Goal: Task Accomplishment & Management: Use online tool/utility

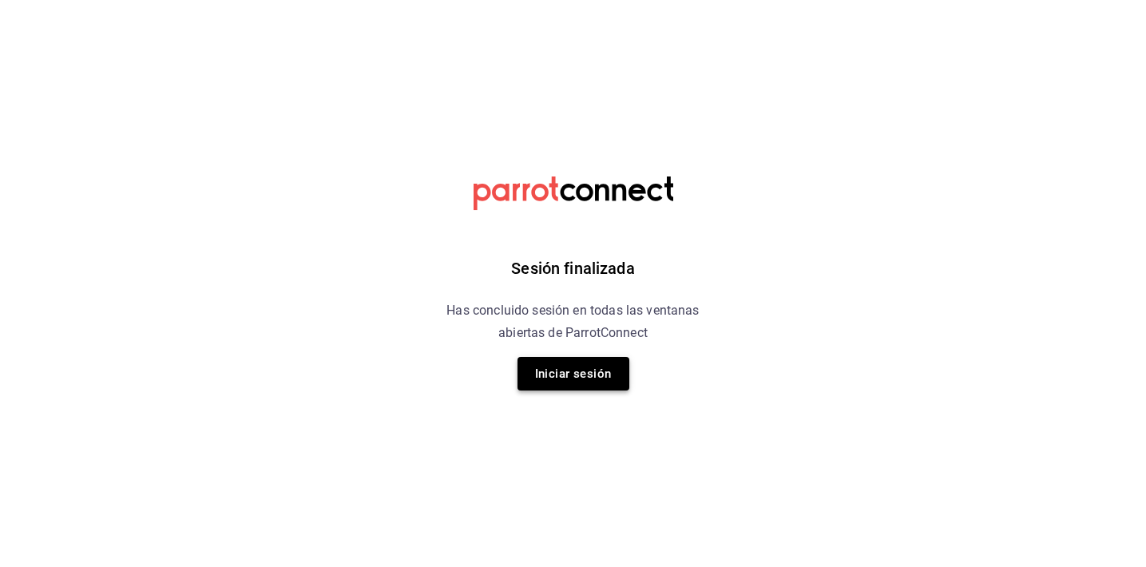
click at [592, 379] on button "Iniciar sesión" at bounding box center [573, 374] width 112 height 34
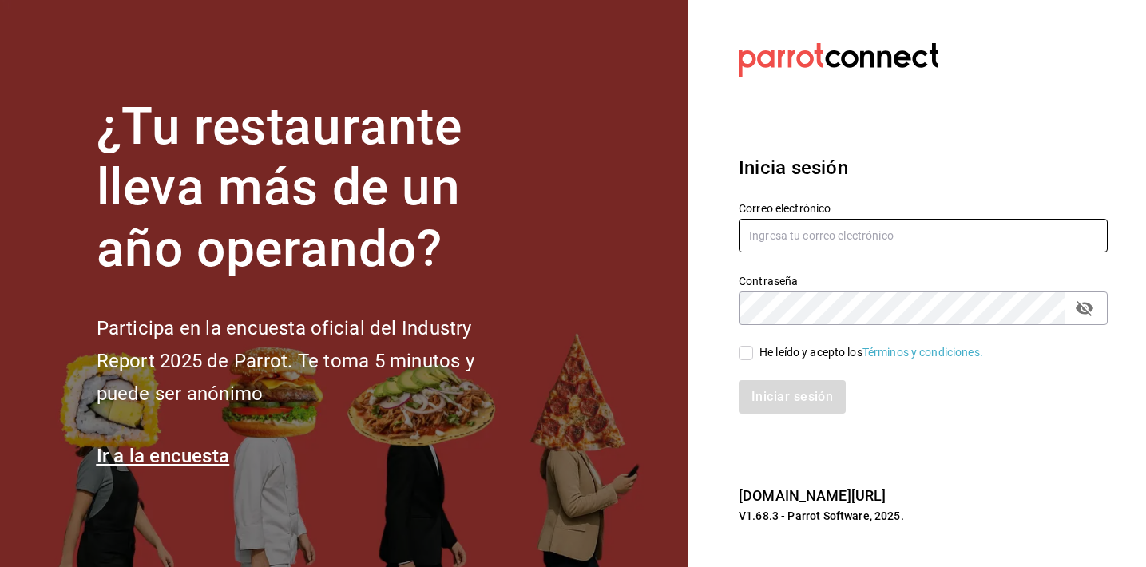
type input "parcecomidacolombiana@gmail.com"
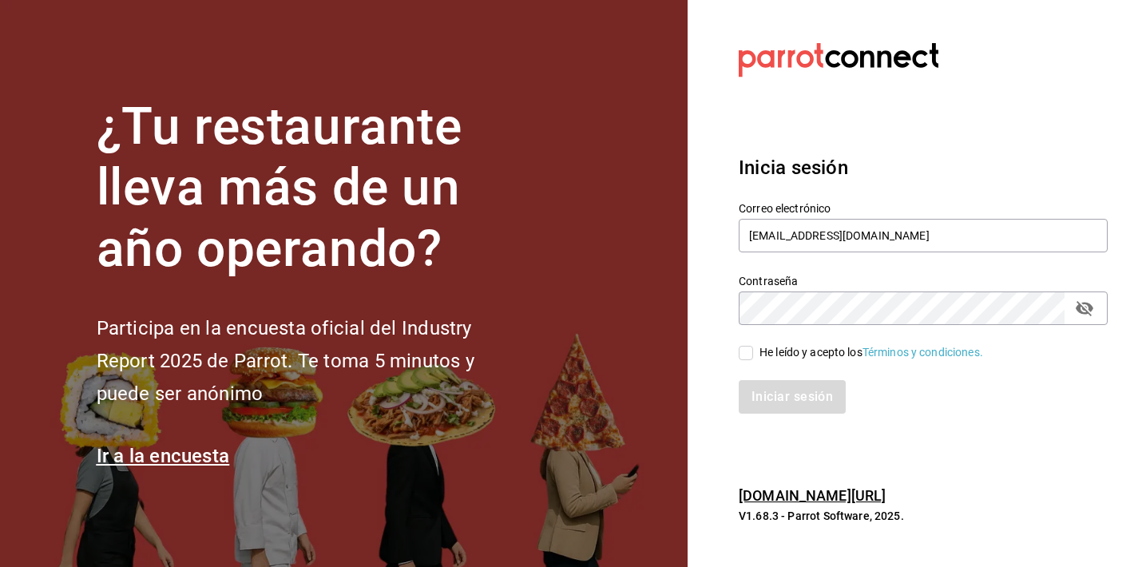
click at [774, 344] on div "He leído y acepto los Términos y condiciones." at bounding box center [871, 352] width 224 height 17
click at [753, 346] on input "He leído y acepto los Términos y condiciones." at bounding box center [745, 353] width 14 height 14
checkbox input "true"
click at [770, 391] on button "Iniciar sesión" at bounding box center [792, 397] width 109 height 34
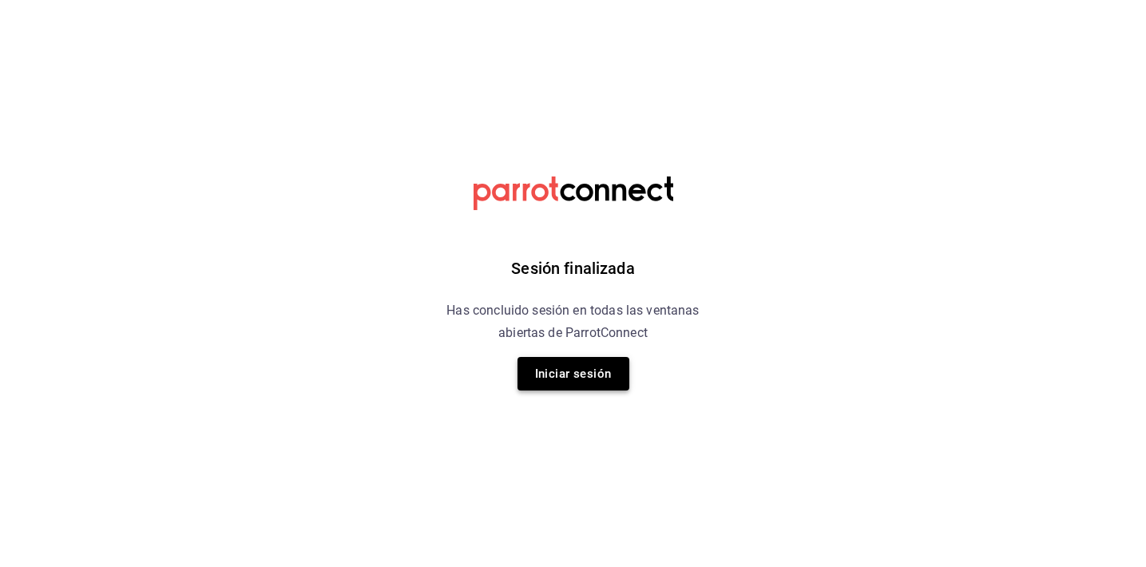
click at [589, 367] on button "Iniciar sesión" at bounding box center [573, 374] width 112 height 34
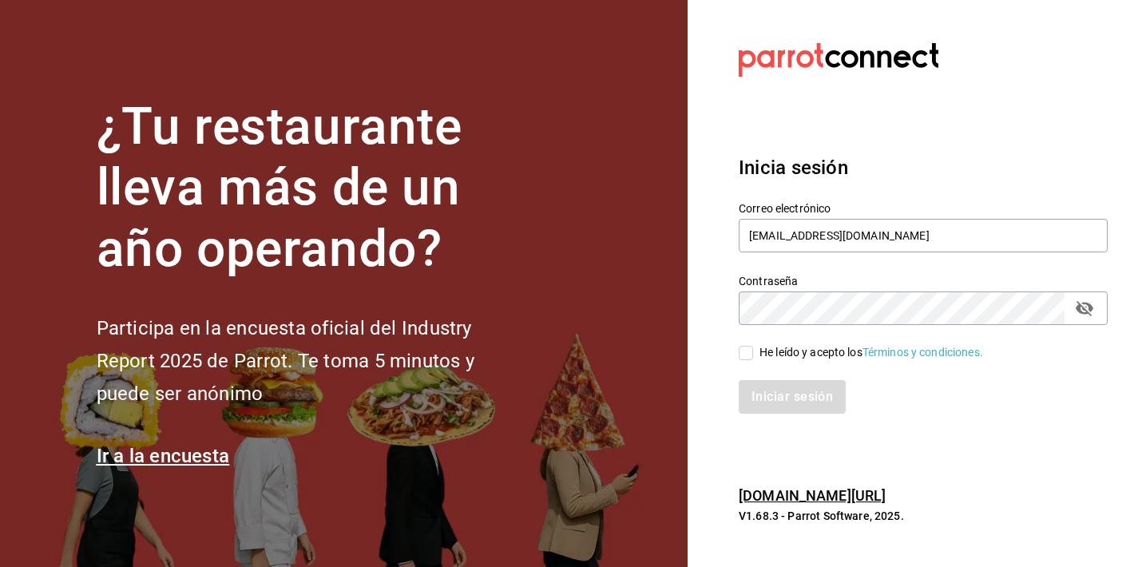
click at [751, 365] on div "Iniciar sesión" at bounding box center [913, 387] width 388 height 53
click at [759, 346] on div "He leído y acepto los Términos y condiciones." at bounding box center [871, 352] width 224 height 17
click at [753, 346] on input "He leído y acepto los Términos y condiciones." at bounding box center [745, 353] width 14 height 14
checkbox input "true"
click at [754, 385] on button "Iniciar sesión" at bounding box center [792, 397] width 109 height 34
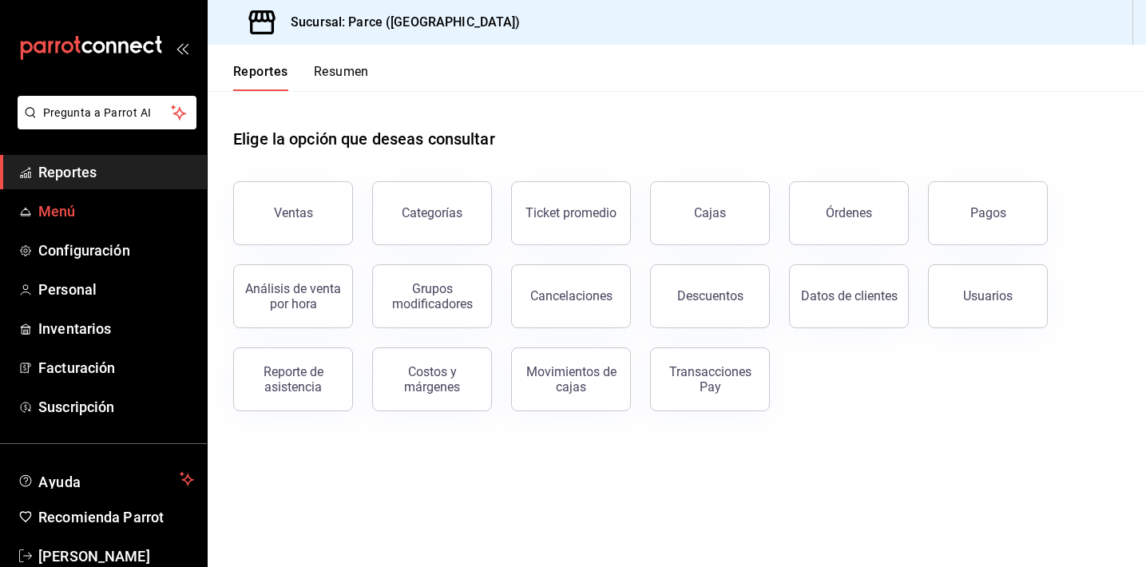
click at [90, 201] on span "Menú" at bounding box center [116, 211] width 156 height 22
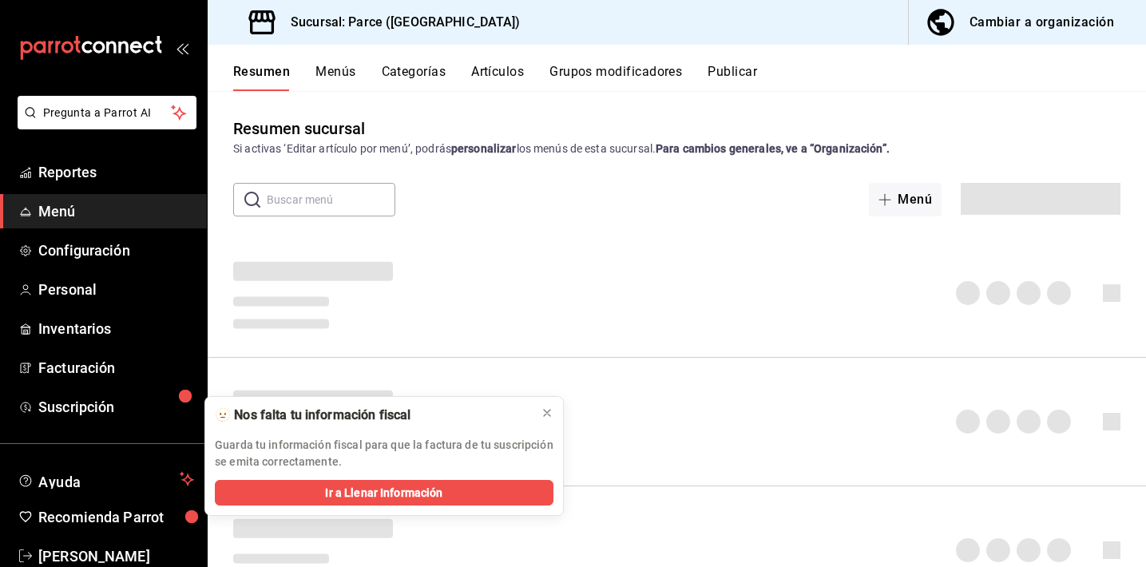
click at [516, 73] on button "Artículos" at bounding box center [497, 77] width 53 height 27
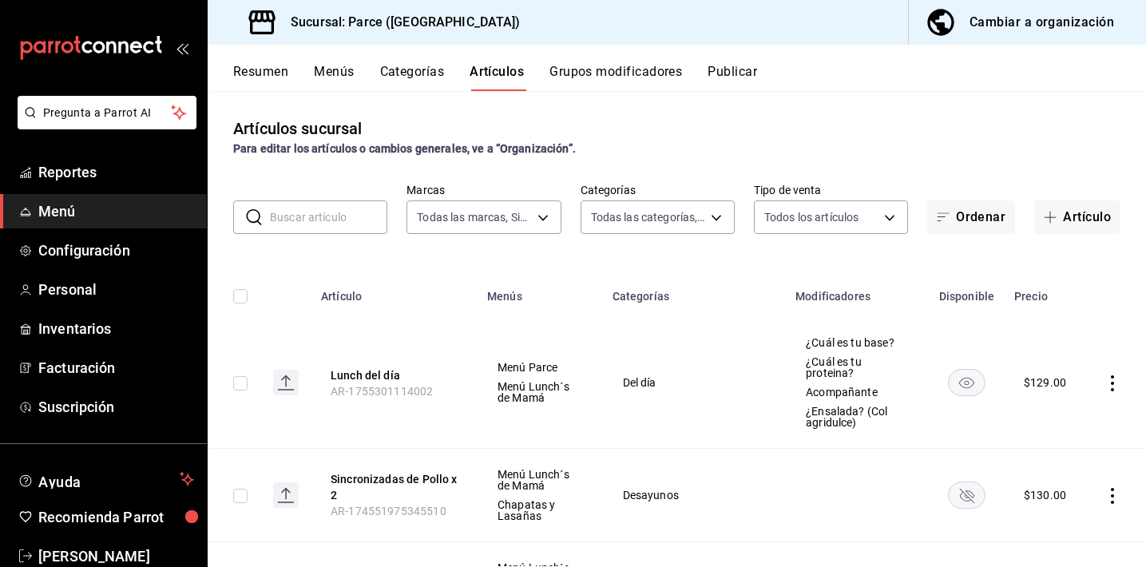
type input "8f05bb87-825a-45c0-8000-d6bbde2d6b99,ca78d593-f15a-40d6-b9b1-a8305c6cf216,85988…"
type input "a5ae18a4-c72a-45e7-8016-884b8a2cfc1a,bb23d86e-1caf-4593-8136-593bd50a9da6,0feae…"
click at [309, 220] on input "text" at bounding box center [328, 217] width 117 height 32
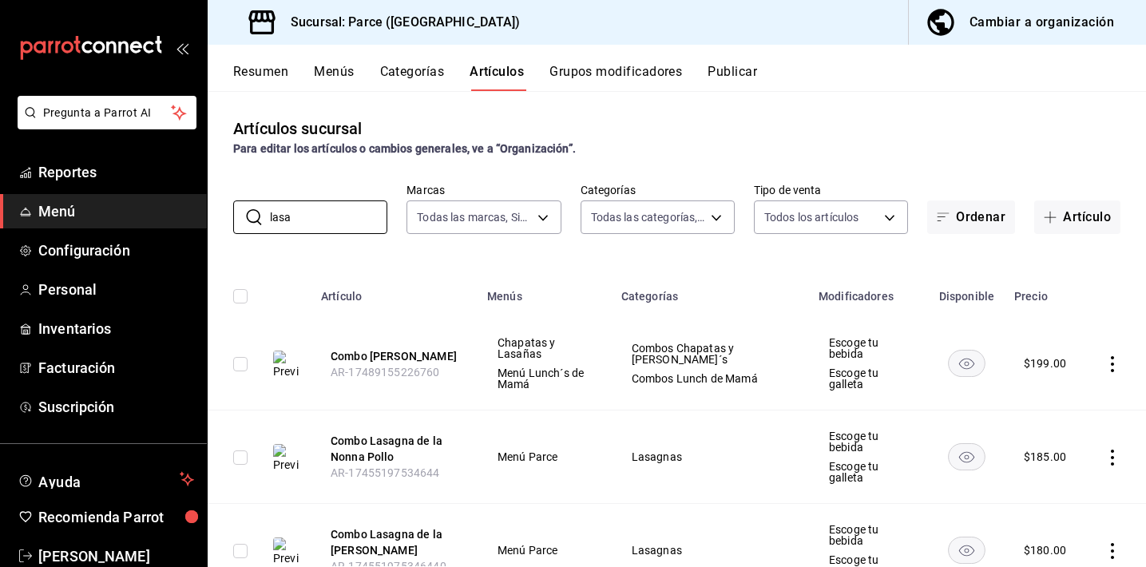
type input "lasa"
click at [268, 287] on th at bounding box center [285, 291] width 51 height 51
click at [955, 367] on rect "availability-product" at bounding box center [966, 363] width 37 height 26
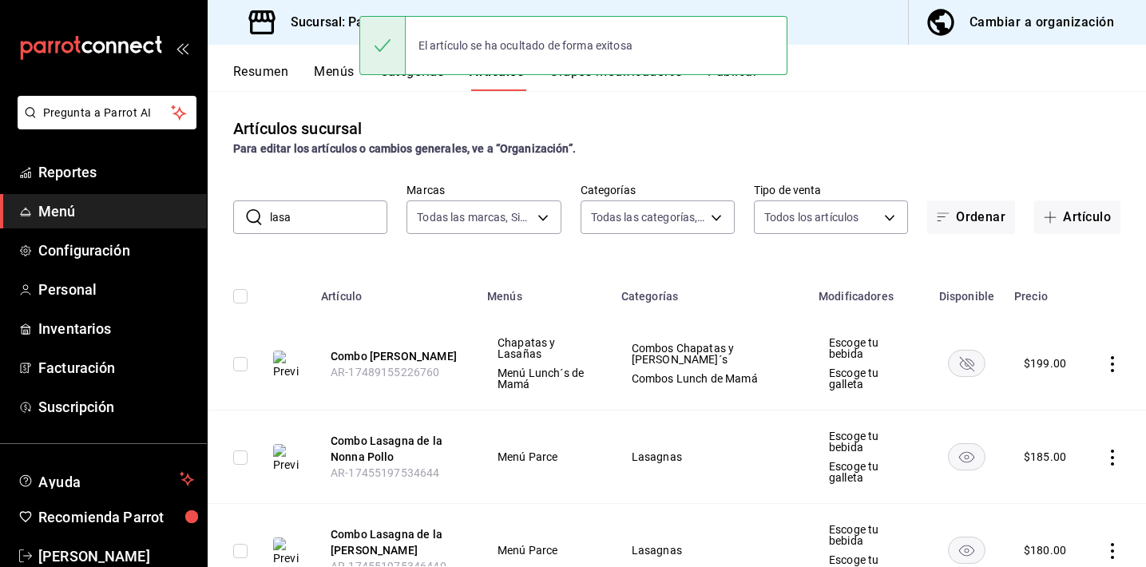
click at [964, 465] on rect "availability-product" at bounding box center [966, 456] width 37 height 26
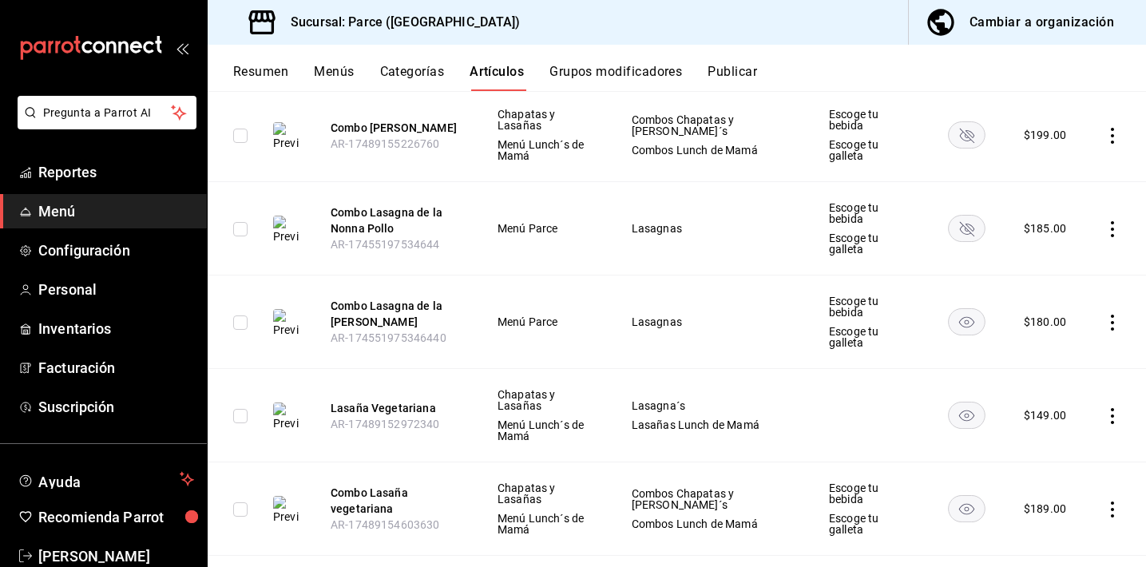
scroll to position [242, 0]
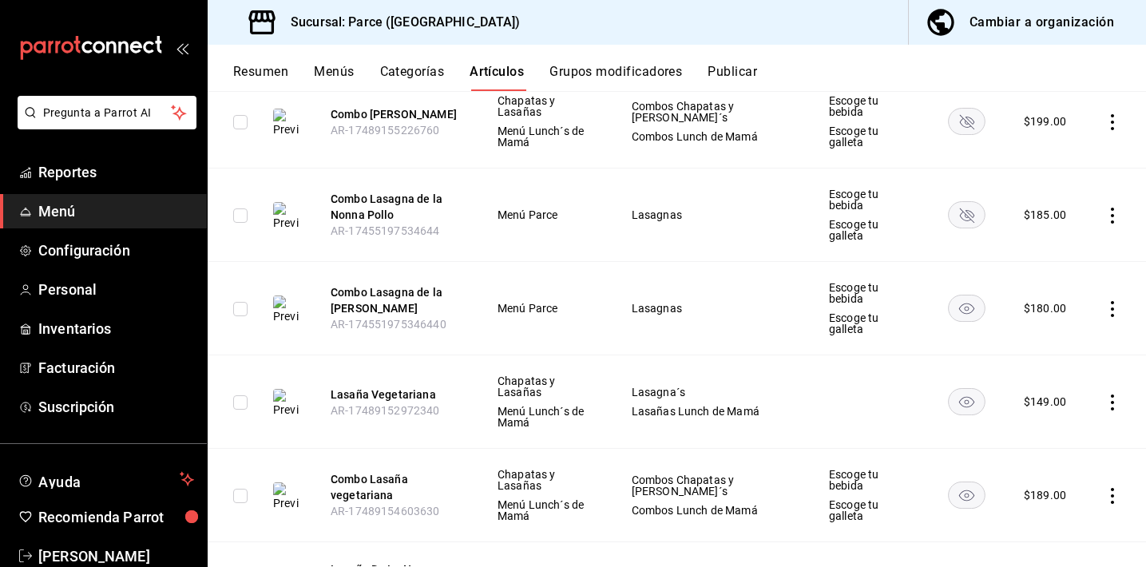
click at [952, 310] on rect "availability-product" at bounding box center [966, 308] width 37 height 26
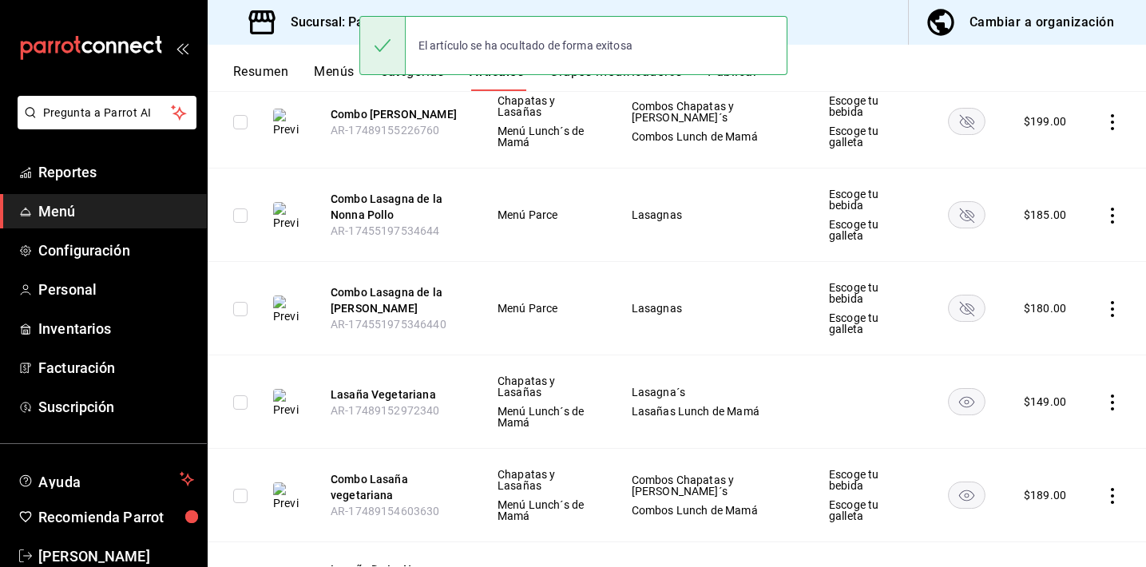
click at [958, 399] on rect "availability-product" at bounding box center [966, 401] width 37 height 26
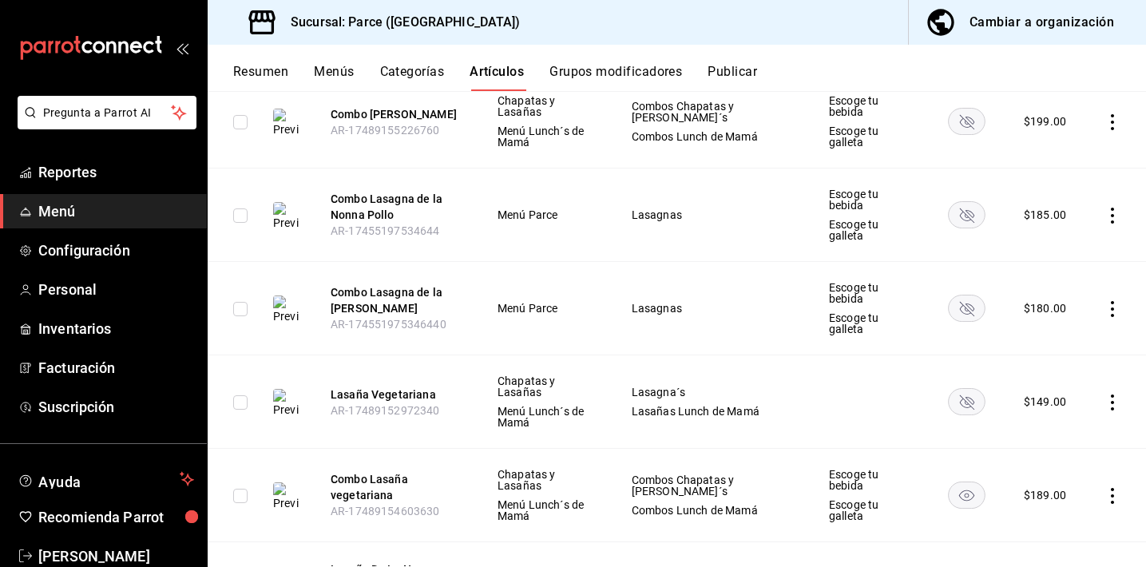
click at [954, 490] on rect "availability-product" at bounding box center [966, 494] width 37 height 26
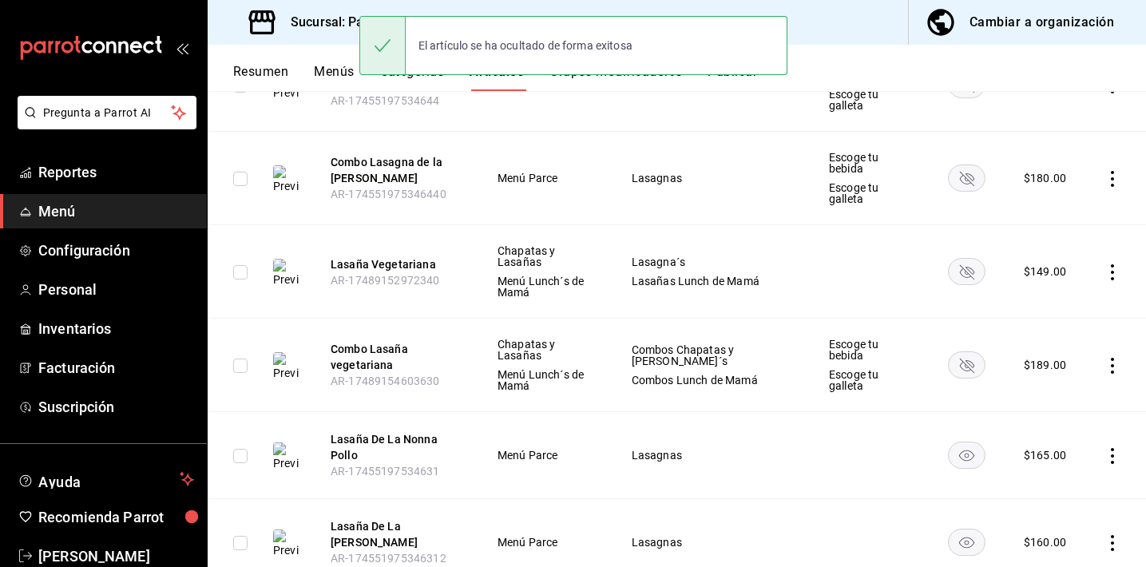
scroll to position [380, 0]
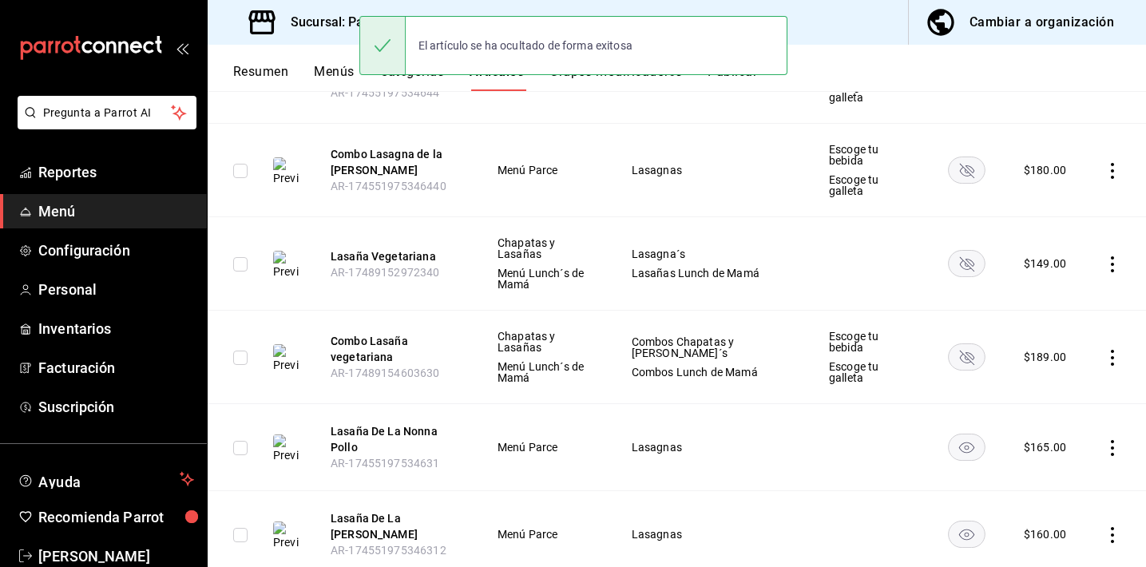
click at [955, 442] on rect "availability-product" at bounding box center [966, 447] width 37 height 26
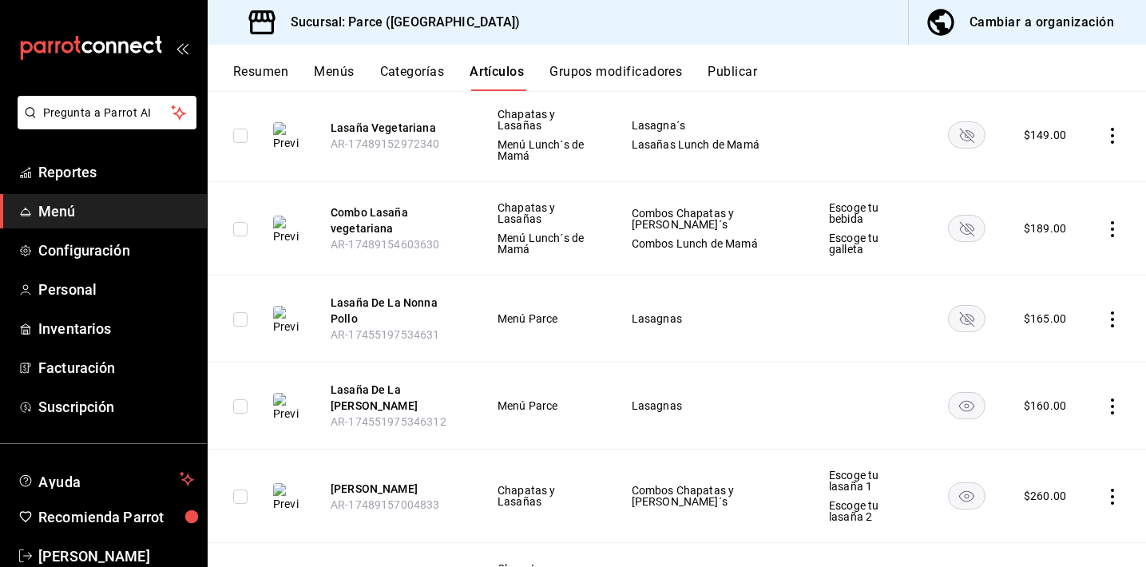
scroll to position [521, 0]
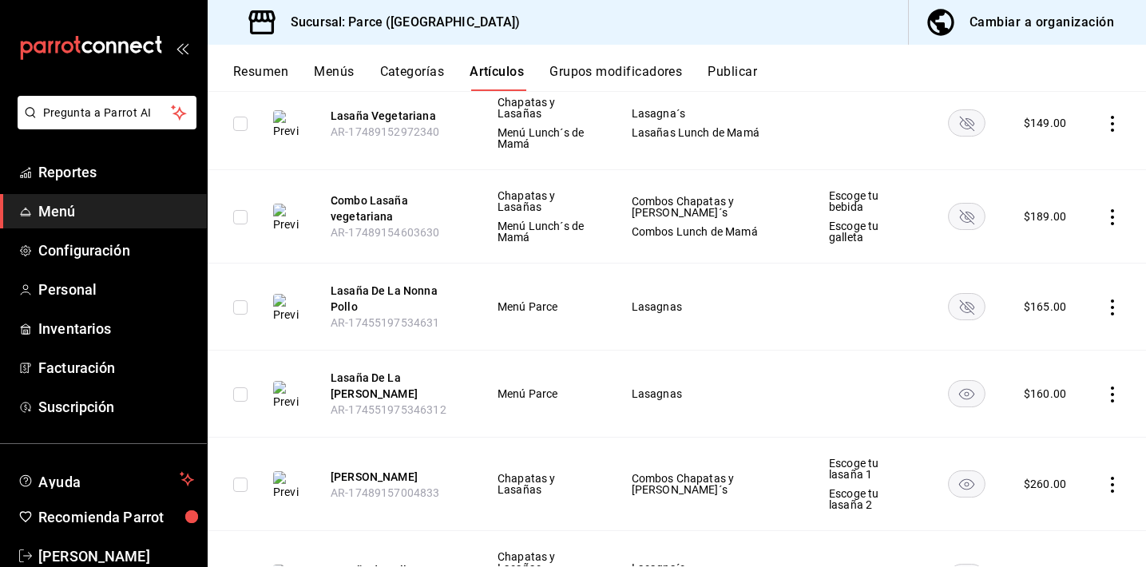
click at [954, 389] on rect "availability-product" at bounding box center [966, 394] width 37 height 26
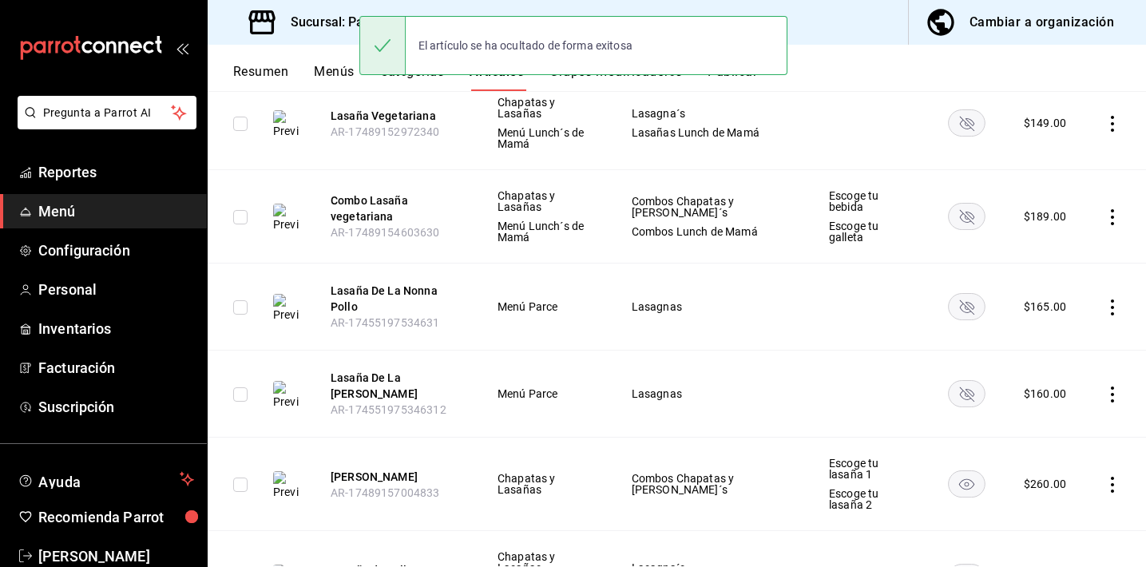
click at [948, 474] on rect "availability-product" at bounding box center [966, 484] width 37 height 26
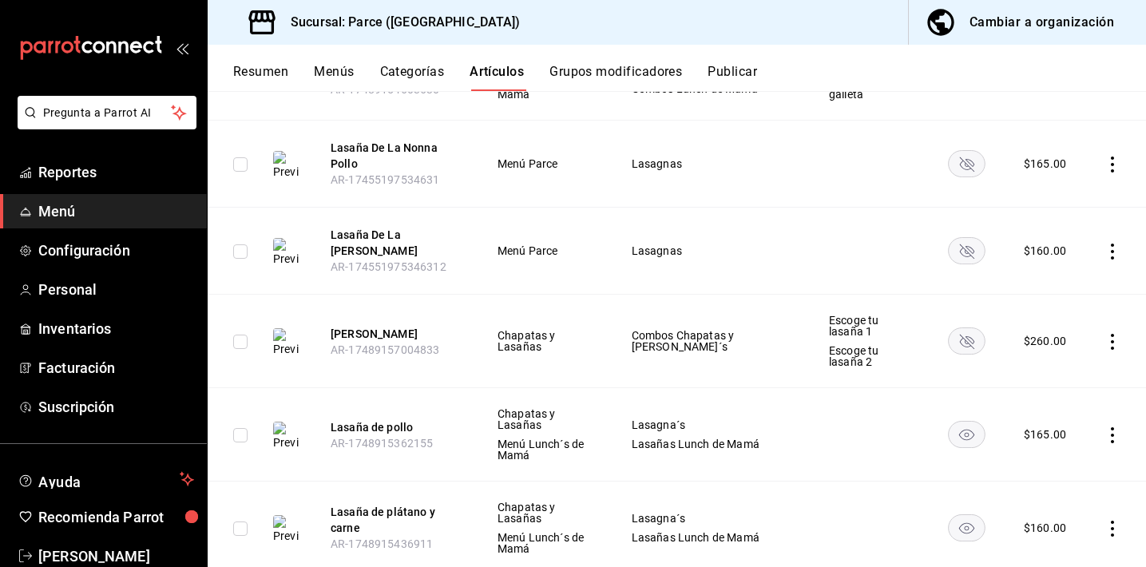
scroll to position [794, 0]
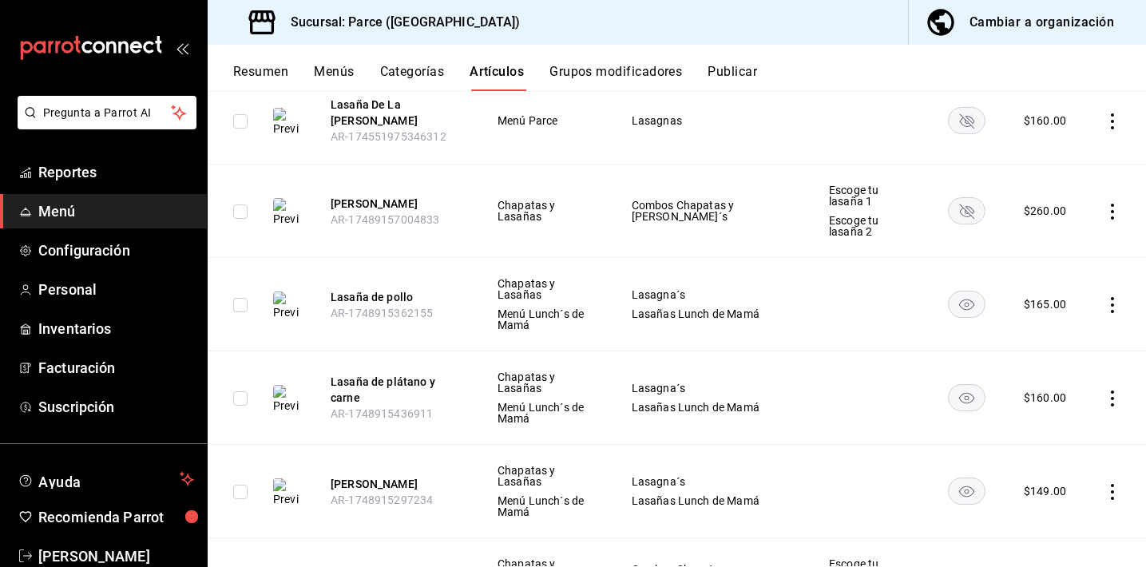
click at [956, 291] on rect "availability-product" at bounding box center [966, 304] width 37 height 26
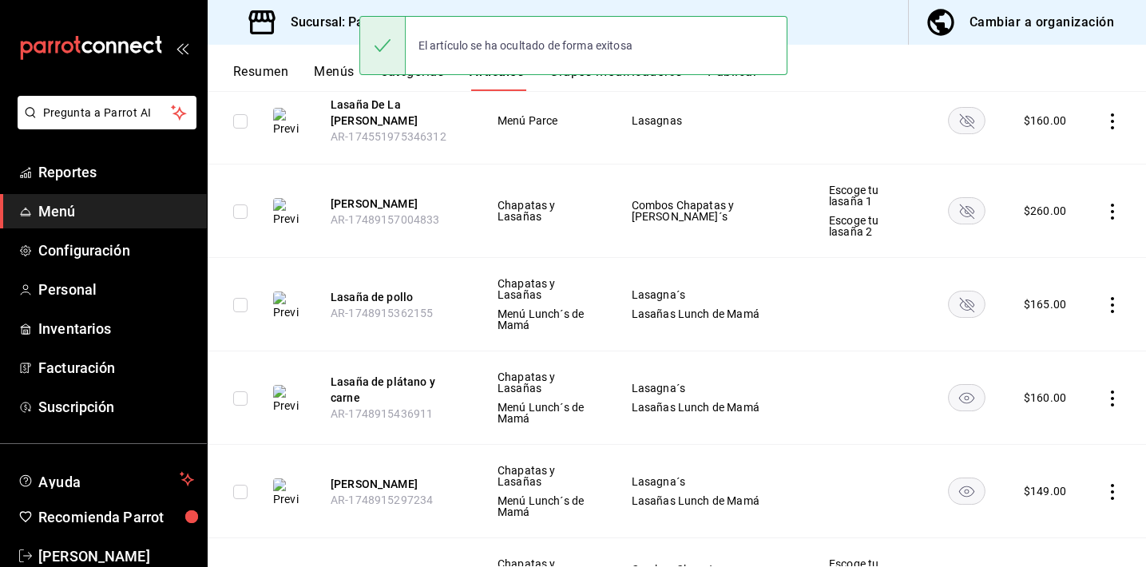
click at [956, 385] on rect "availability-product" at bounding box center [966, 398] width 37 height 26
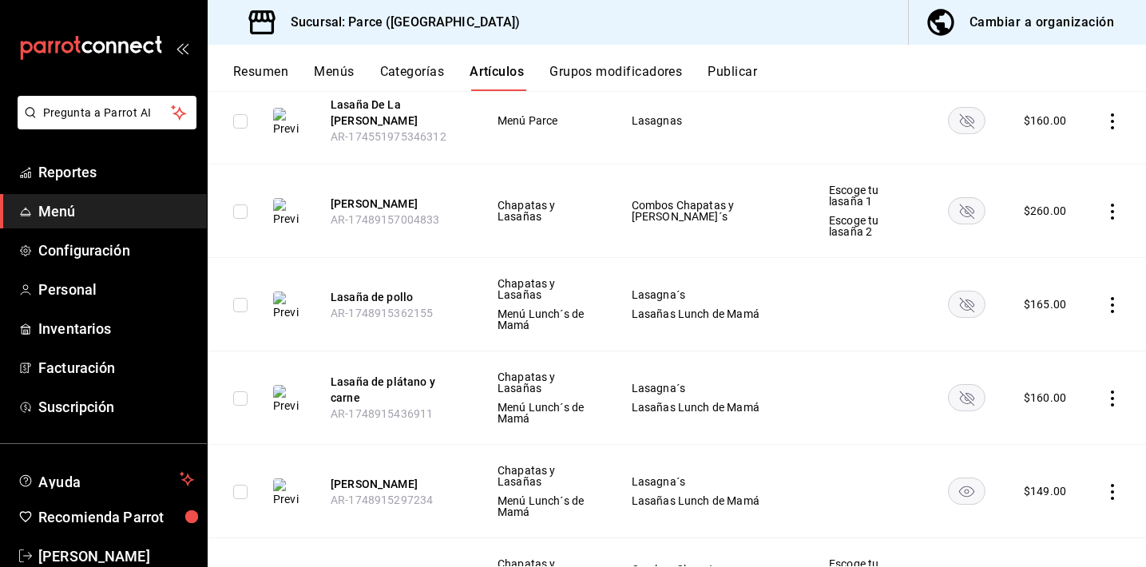
click at [960, 478] on rect "availability-product" at bounding box center [966, 491] width 37 height 26
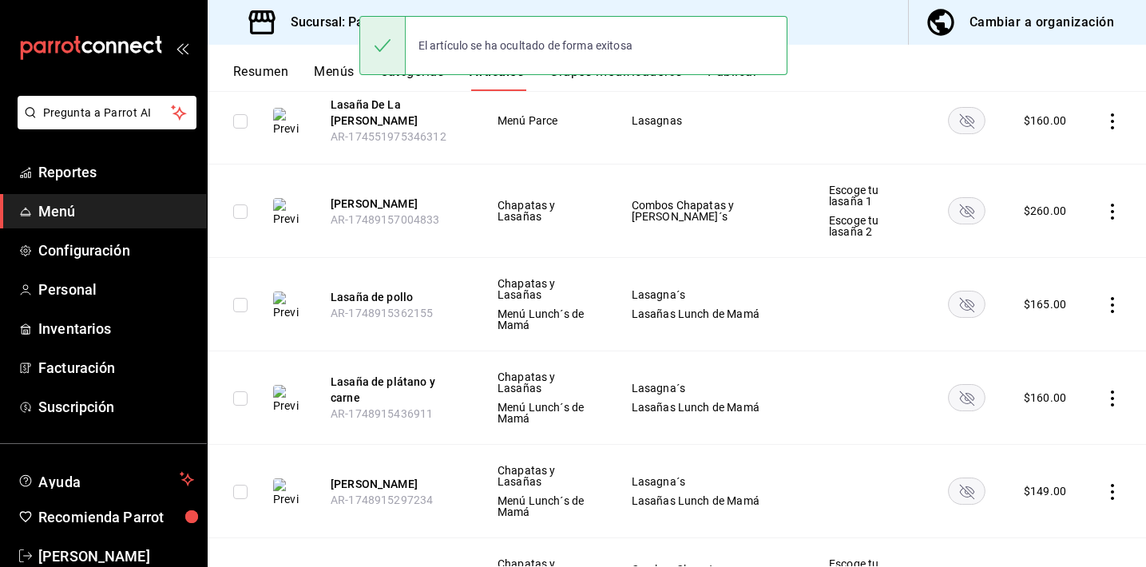
scroll to position [901, 0]
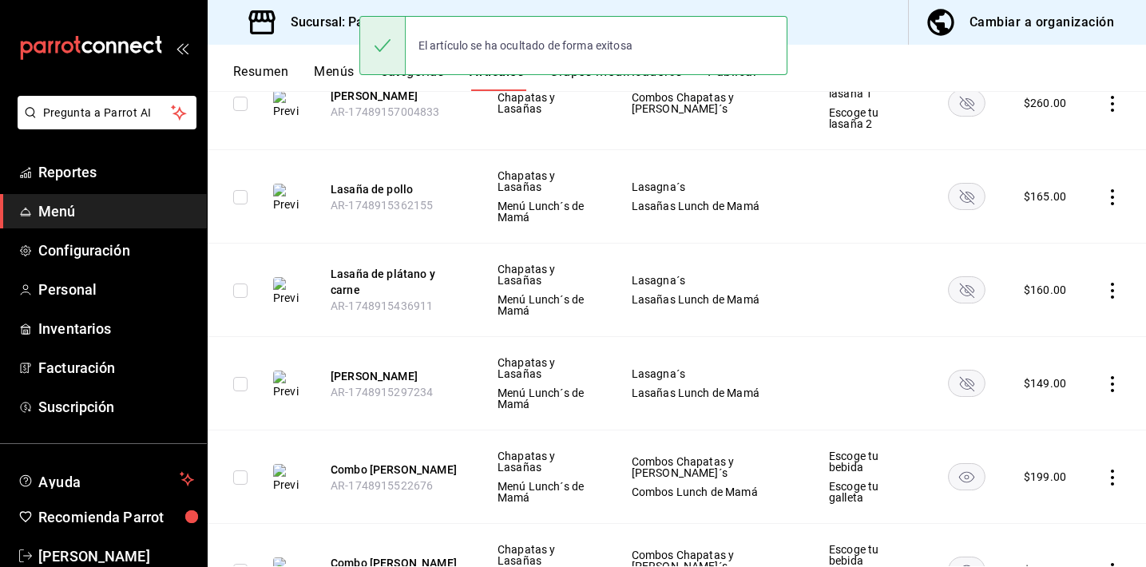
click at [959, 472] on icon "availability-product" at bounding box center [966, 477] width 15 height 11
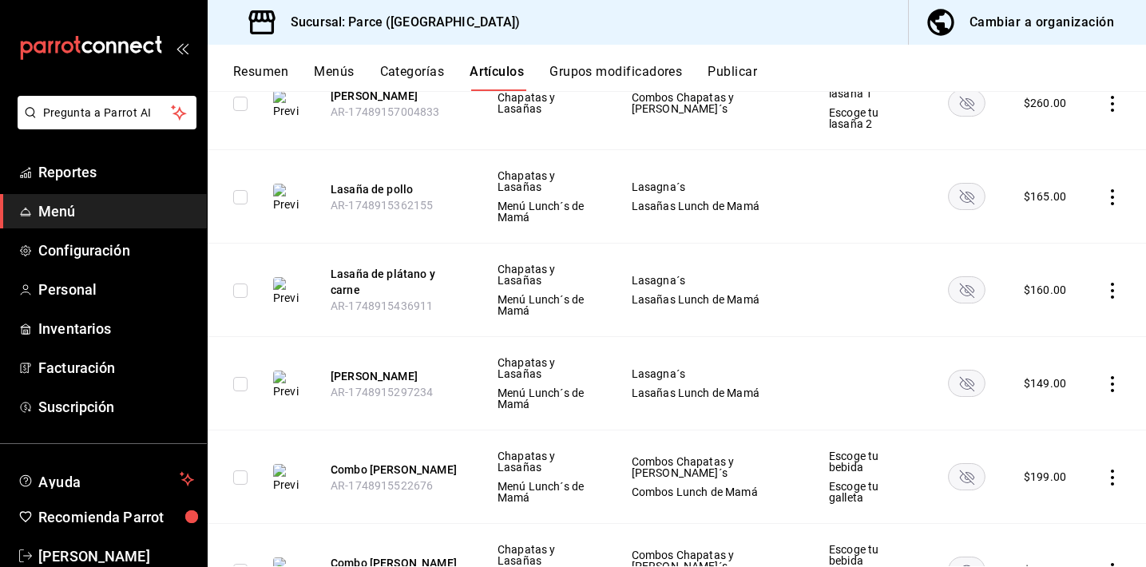
click at [956, 557] on rect "availability-product" at bounding box center [966, 570] width 37 height 26
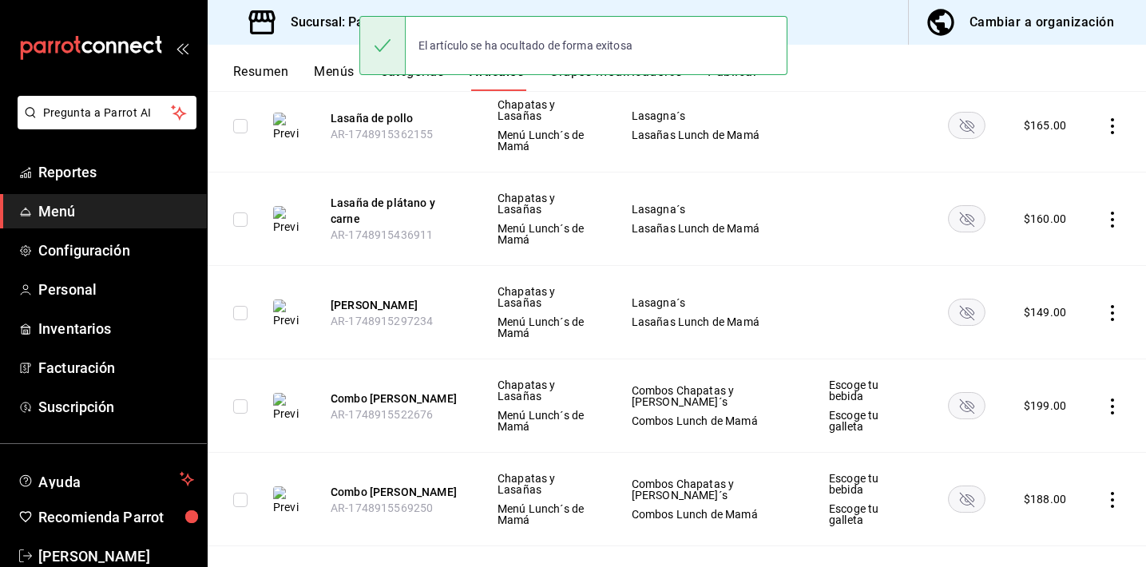
scroll to position [1219, 0]
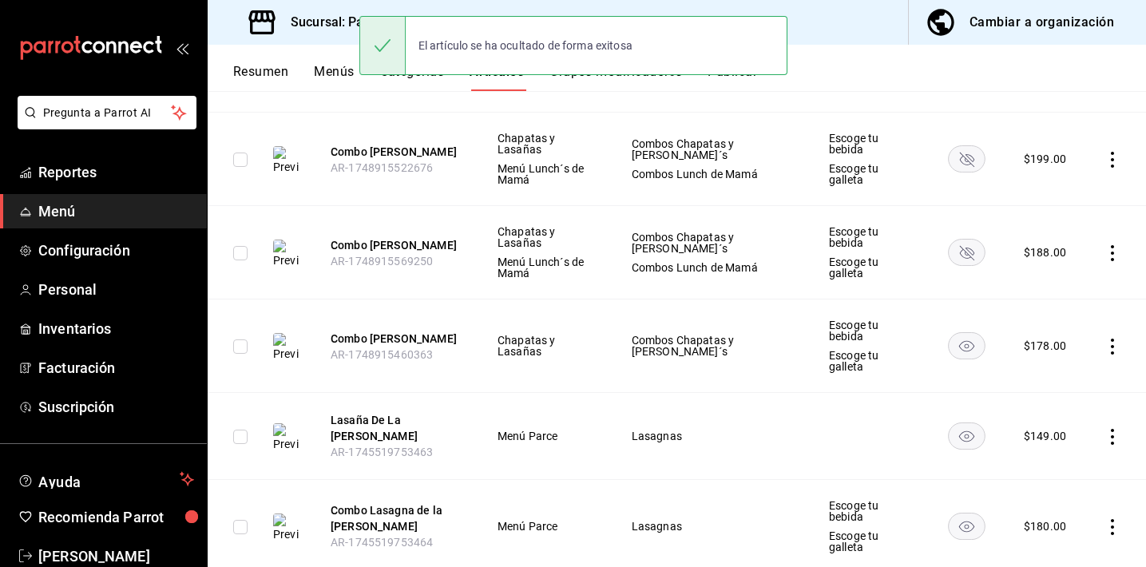
click at [956, 333] on rect "availability-product" at bounding box center [966, 346] width 37 height 26
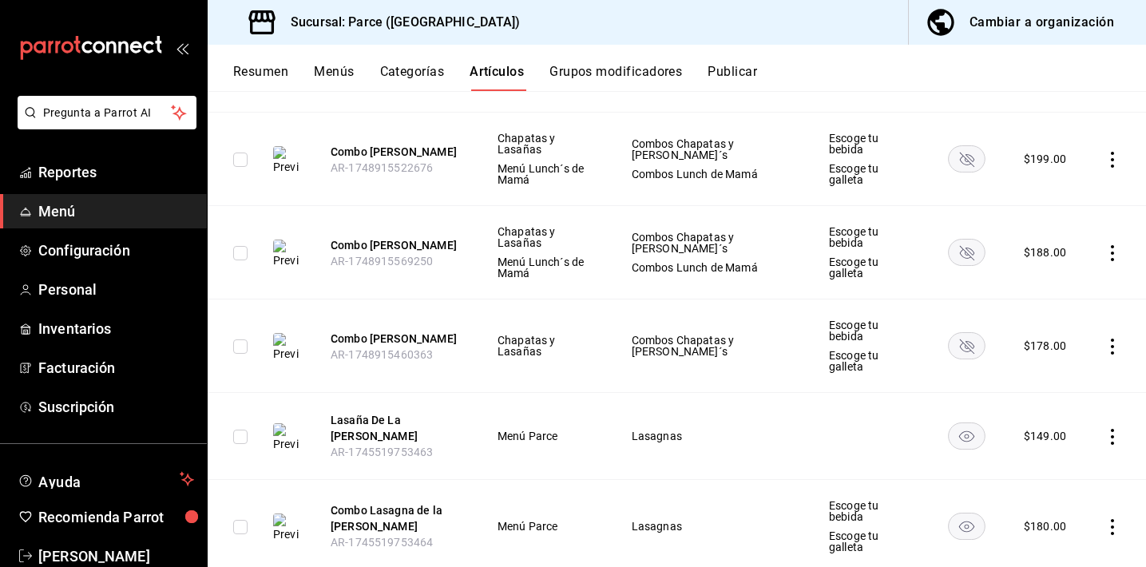
click at [959, 431] on icon "availability-product" at bounding box center [966, 436] width 15 height 11
click at [959, 521] on icon "availability-product" at bounding box center [966, 526] width 15 height 11
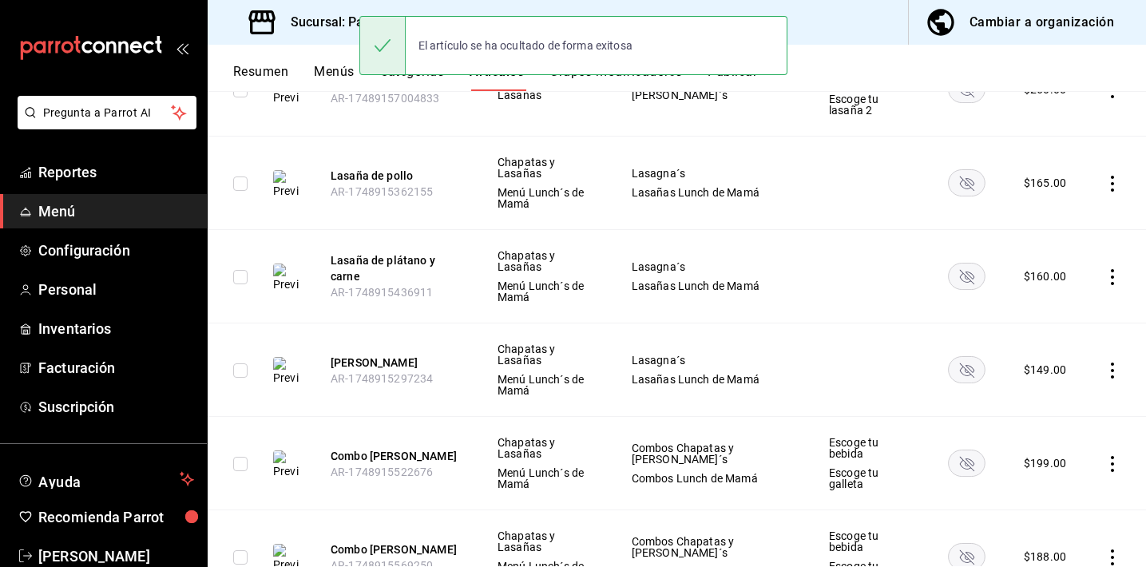
scroll to position [0, 0]
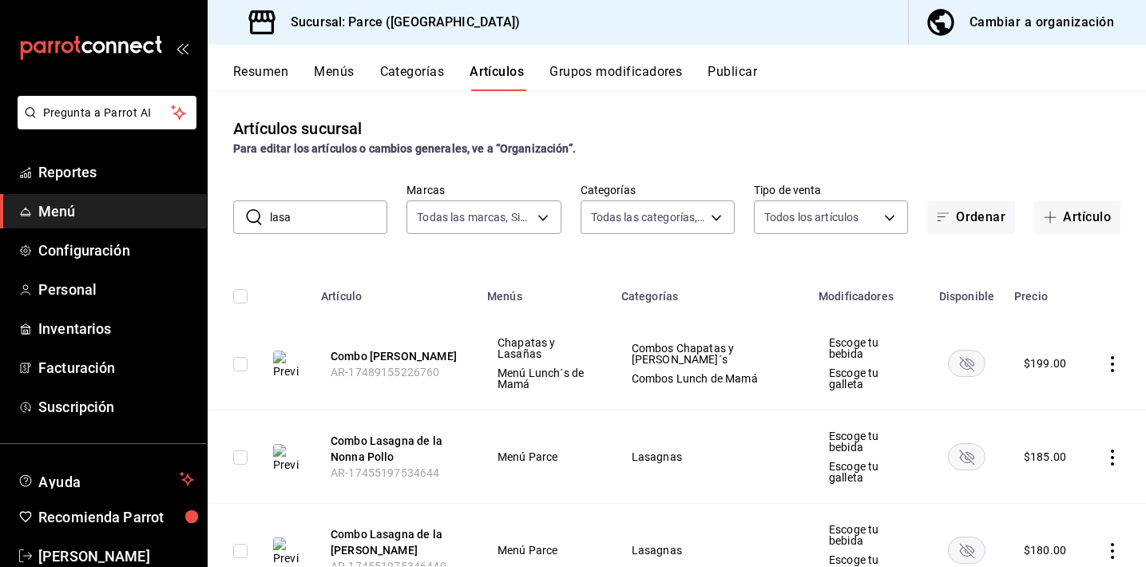
click at [735, 80] on button "Publicar" at bounding box center [731, 77] width 49 height 27
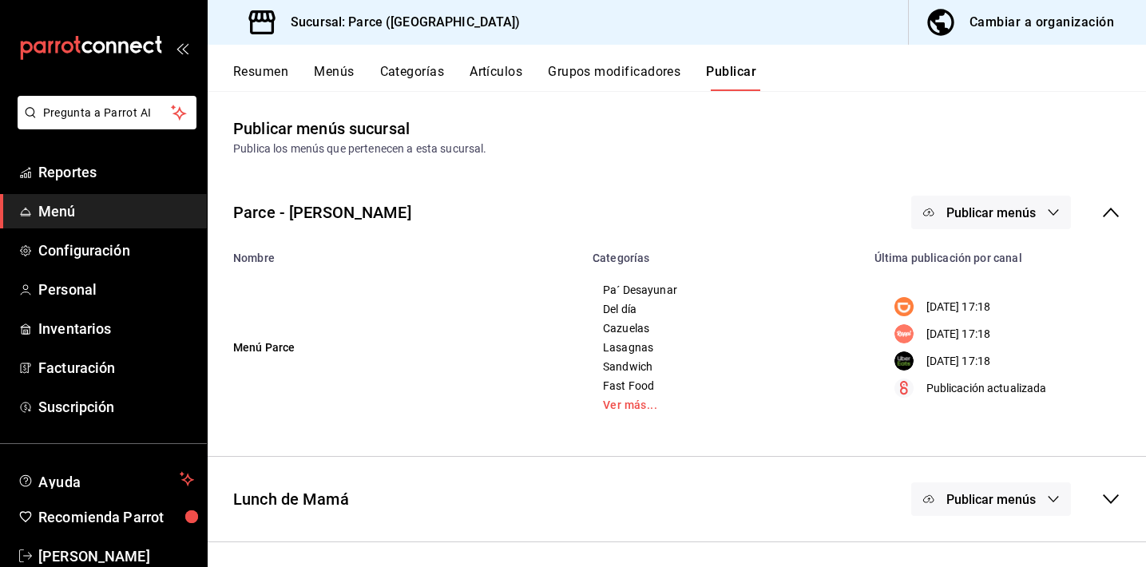
click at [1008, 213] on span "Publicar menús" at bounding box center [990, 212] width 89 height 15
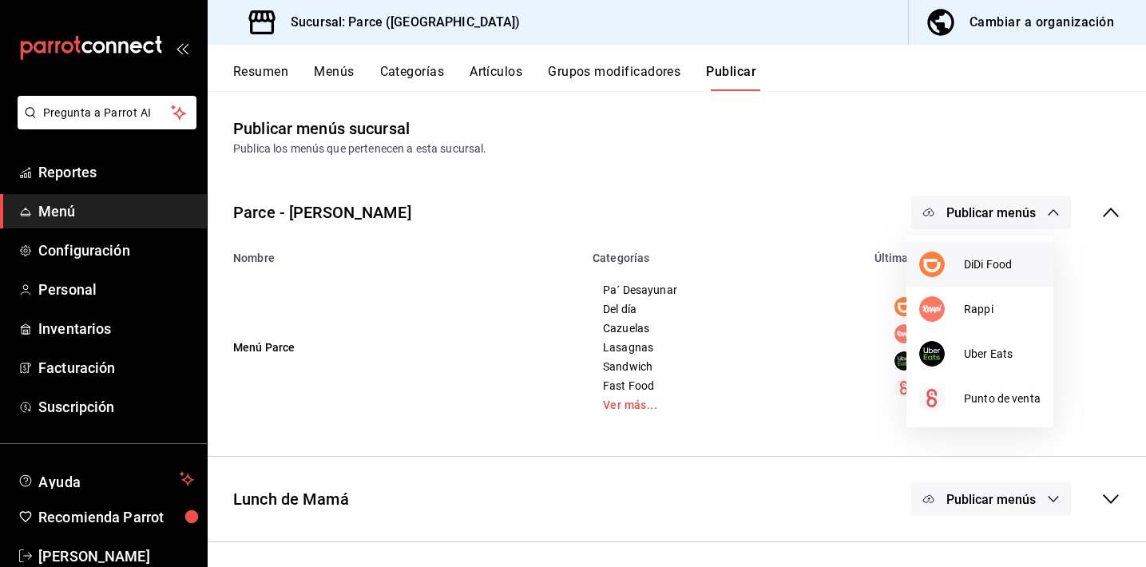
click at [938, 261] on img at bounding box center [932, 264] width 26 height 26
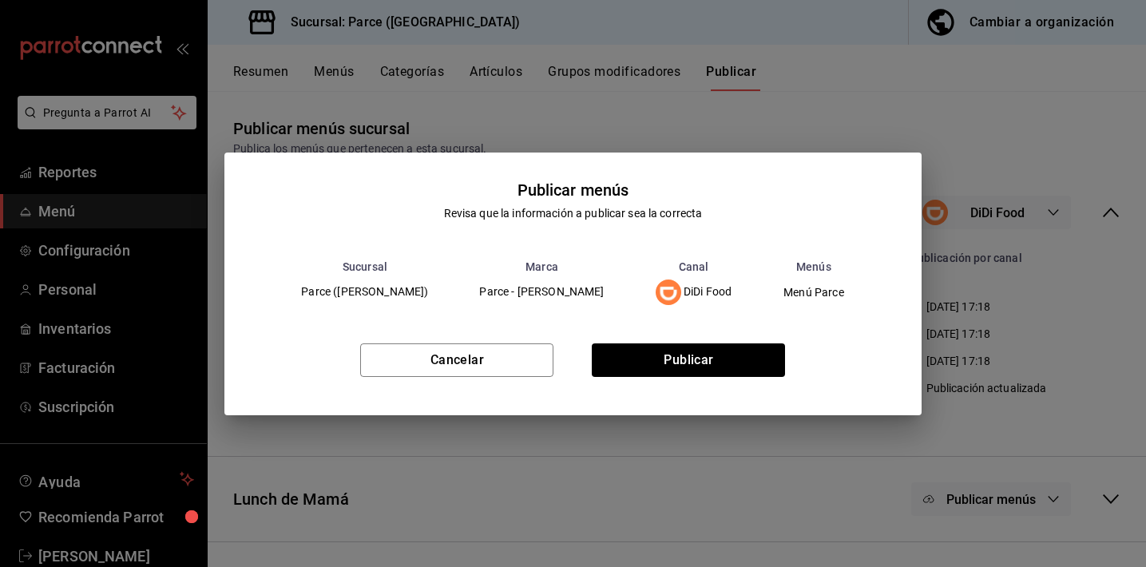
click at [708, 377] on div "Cancelar Publicar" at bounding box center [572, 366] width 696 height 97
click at [708, 350] on button "Publicar" at bounding box center [688, 360] width 193 height 34
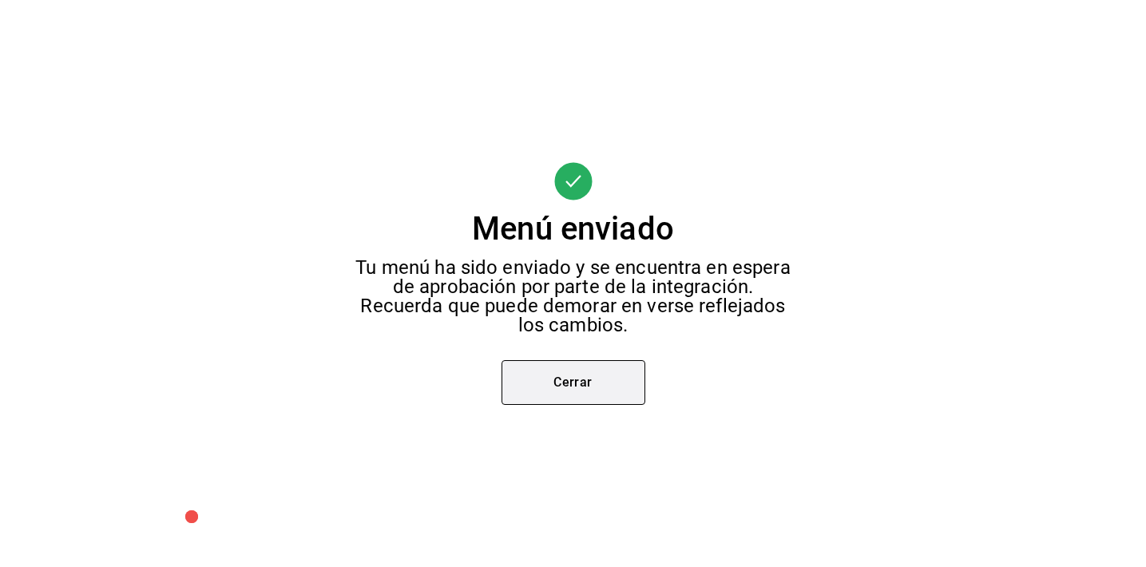
click at [596, 375] on button "Cerrar" at bounding box center [573, 382] width 144 height 45
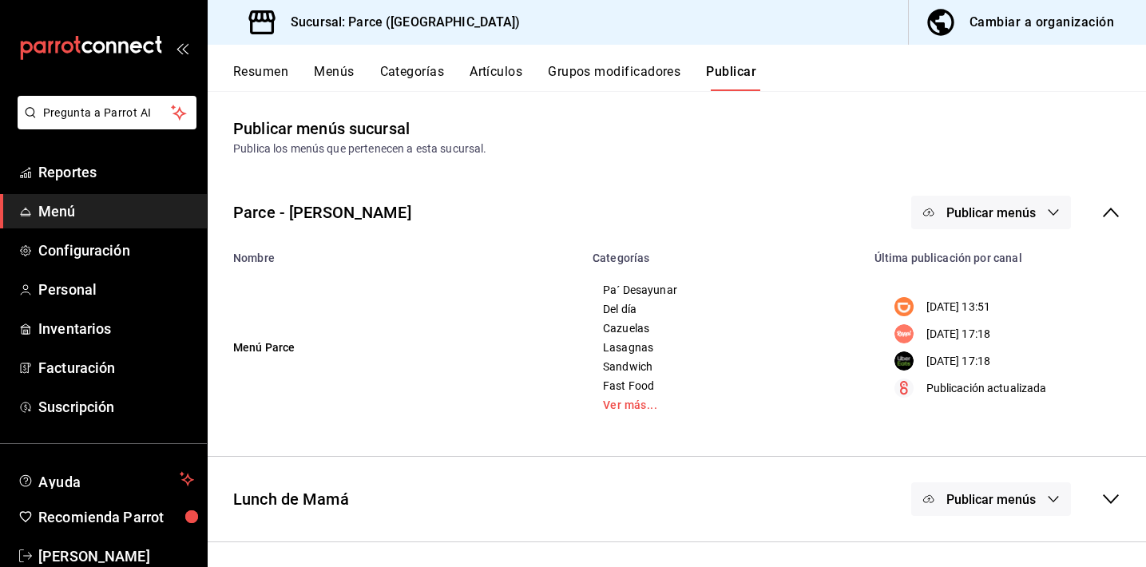
click at [927, 214] on button "Publicar menús" at bounding box center [991, 213] width 160 height 34
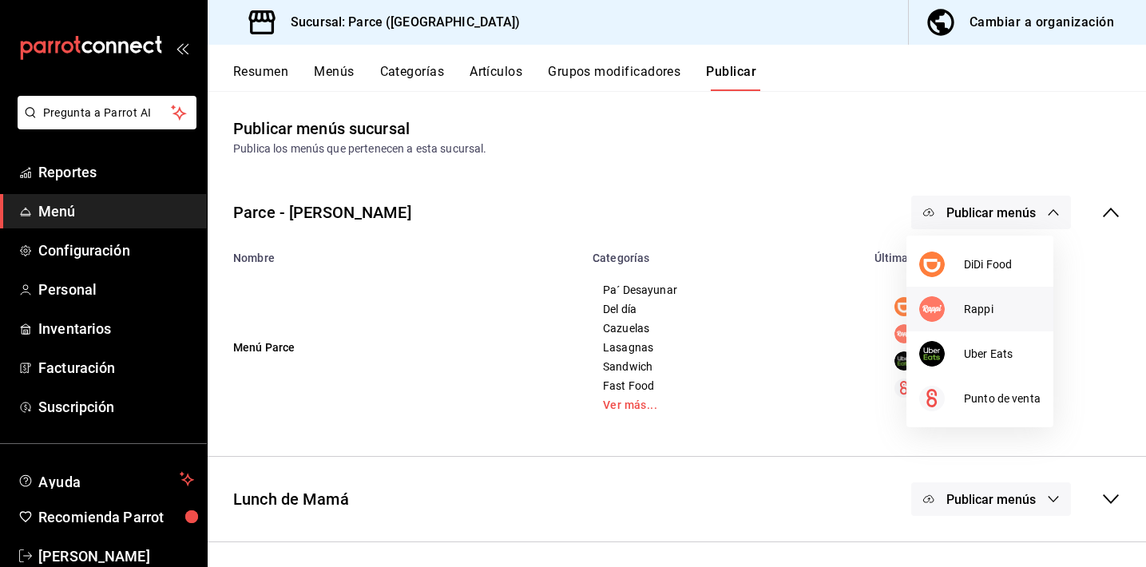
click at [934, 306] on img at bounding box center [932, 309] width 26 height 26
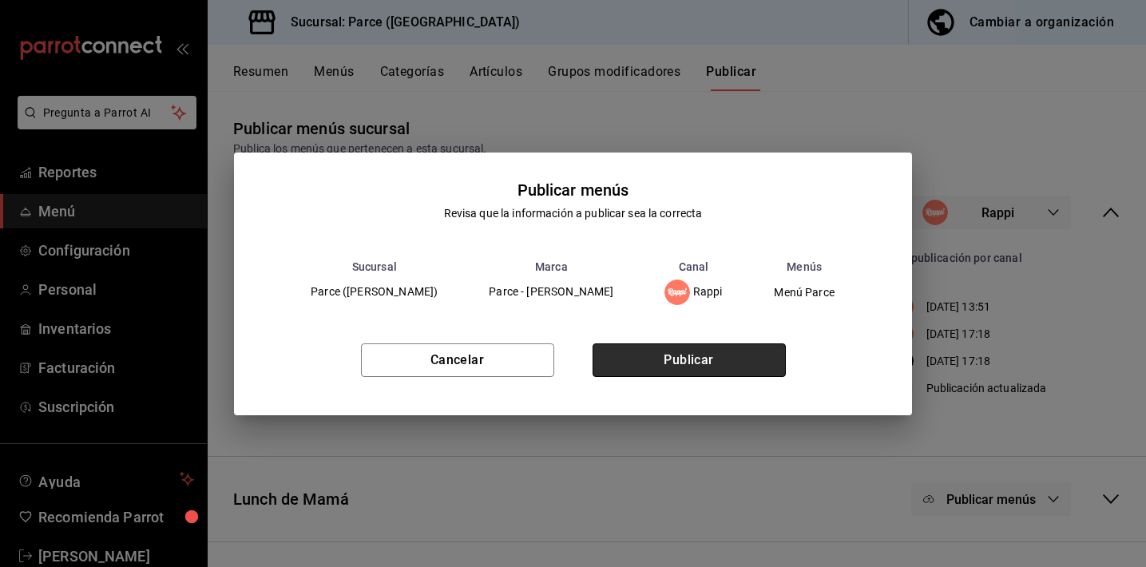
click at [655, 362] on button "Publicar" at bounding box center [688, 360] width 193 height 34
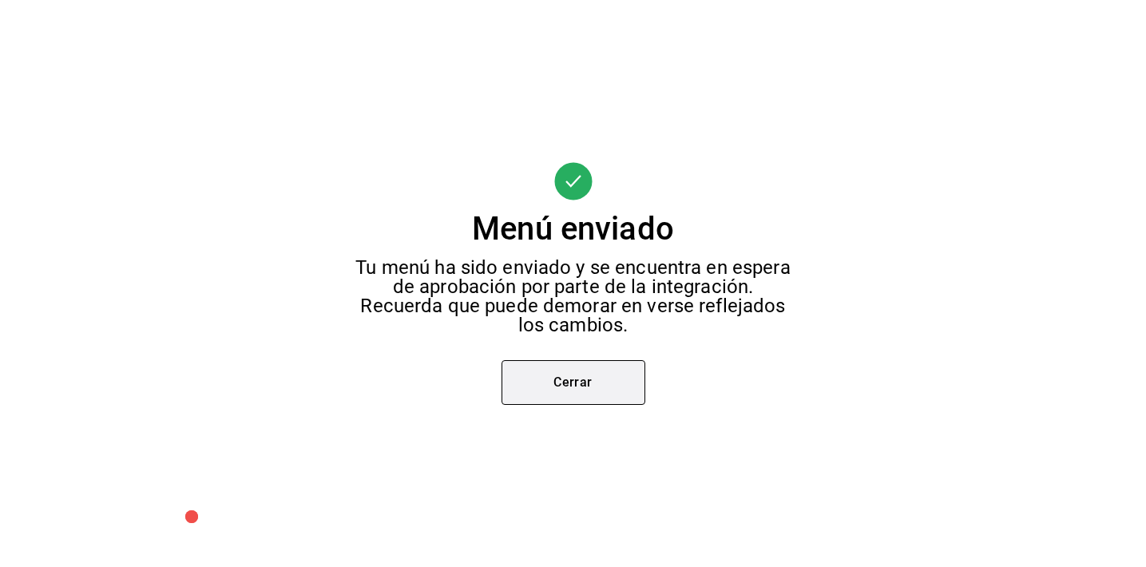
click at [575, 395] on button "Cerrar" at bounding box center [573, 382] width 144 height 45
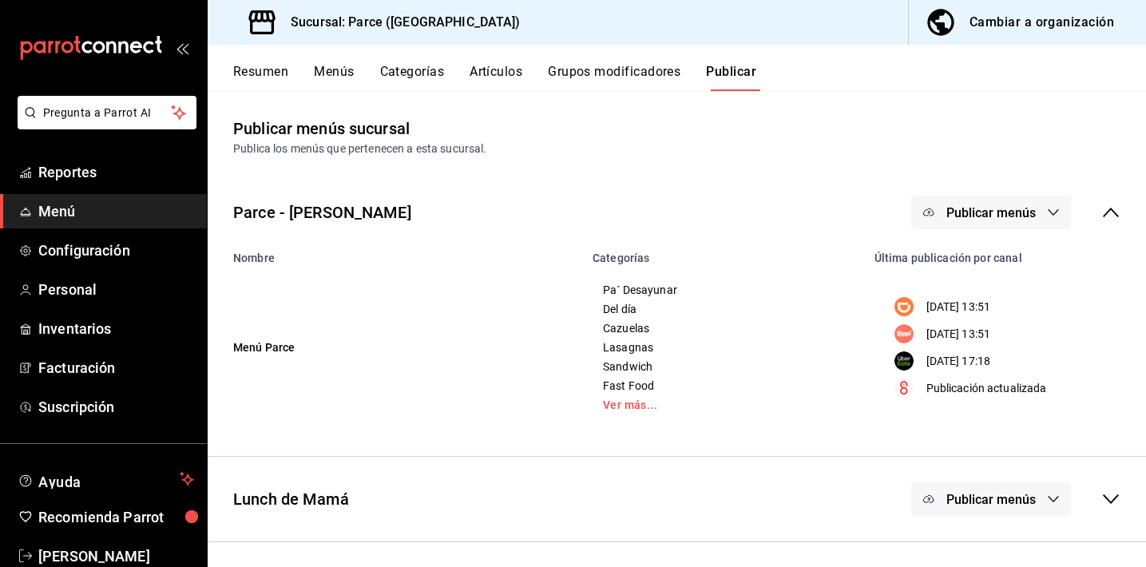
click at [961, 205] on span "Publicar menús" at bounding box center [990, 212] width 89 height 15
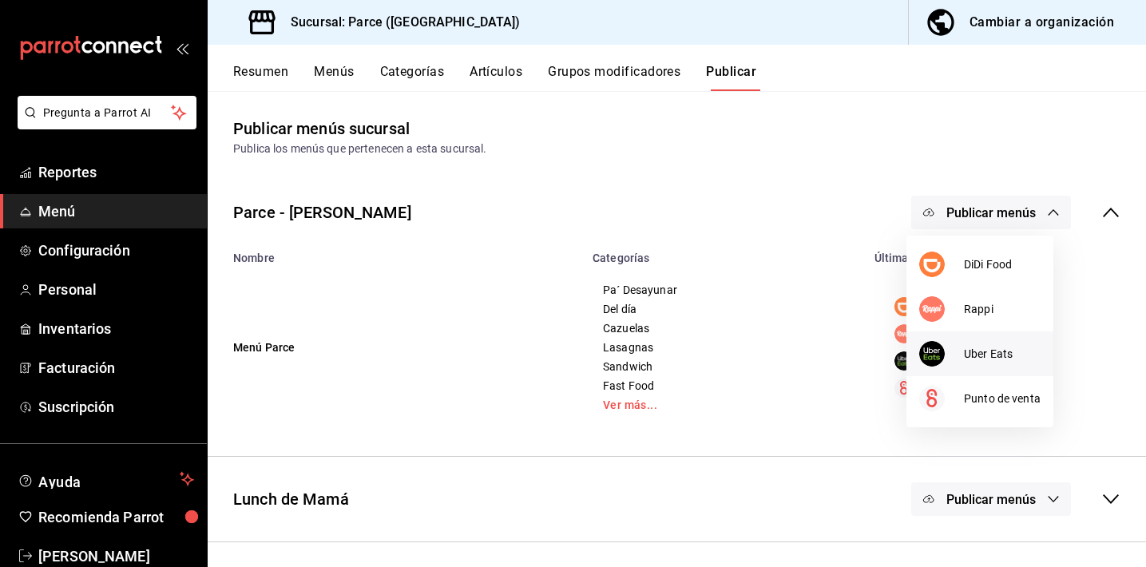
click at [926, 347] on img at bounding box center [932, 354] width 26 height 26
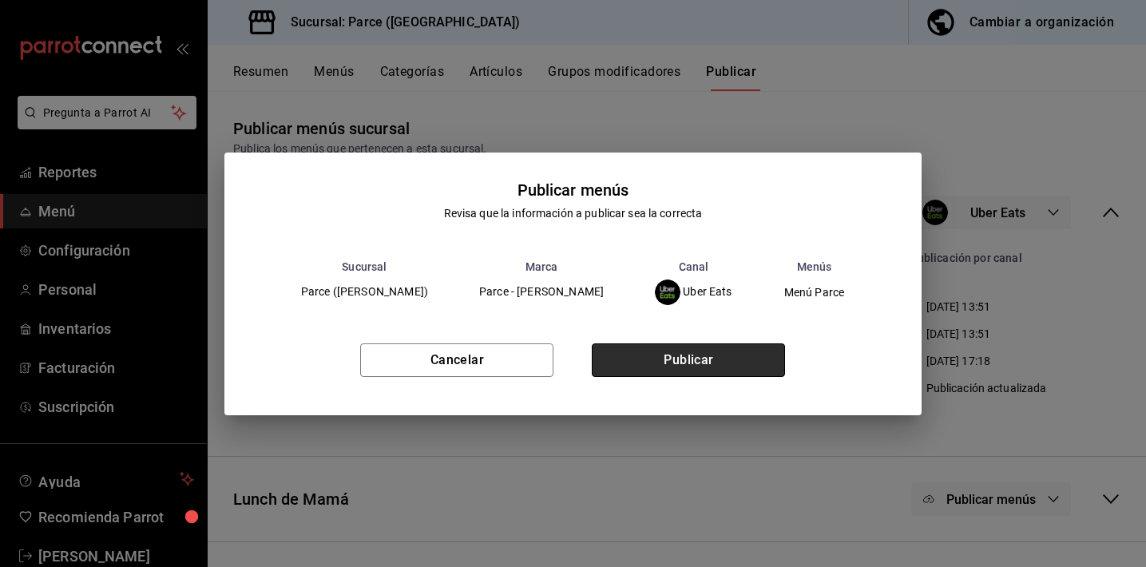
click at [682, 360] on button "Publicar" at bounding box center [688, 360] width 193 height 34
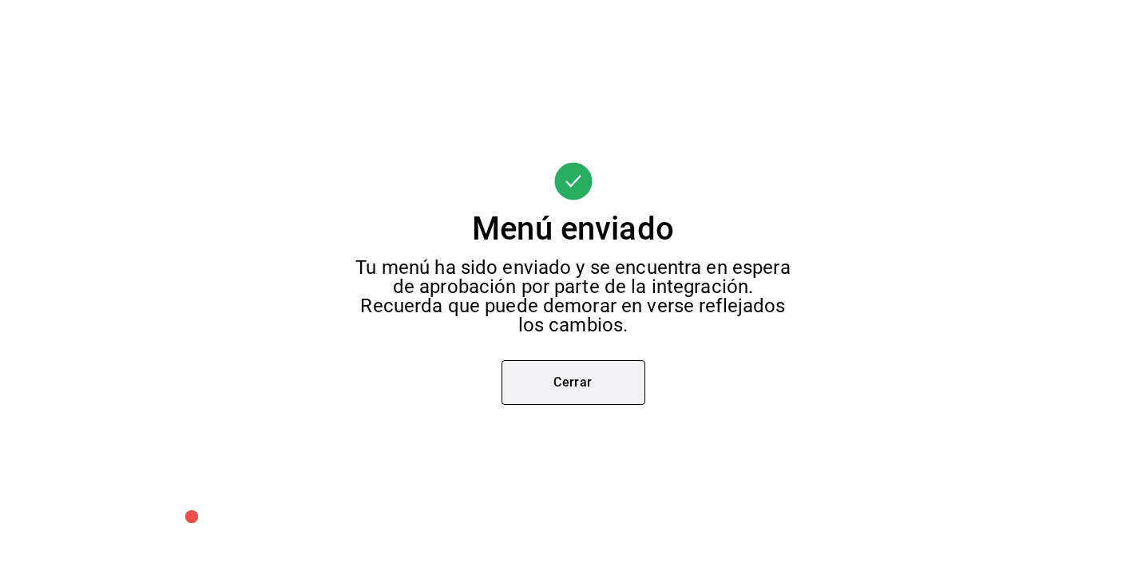
click at [616, 394] on button "Cerrar" at bounding box center [573, 382] width 144 height 45
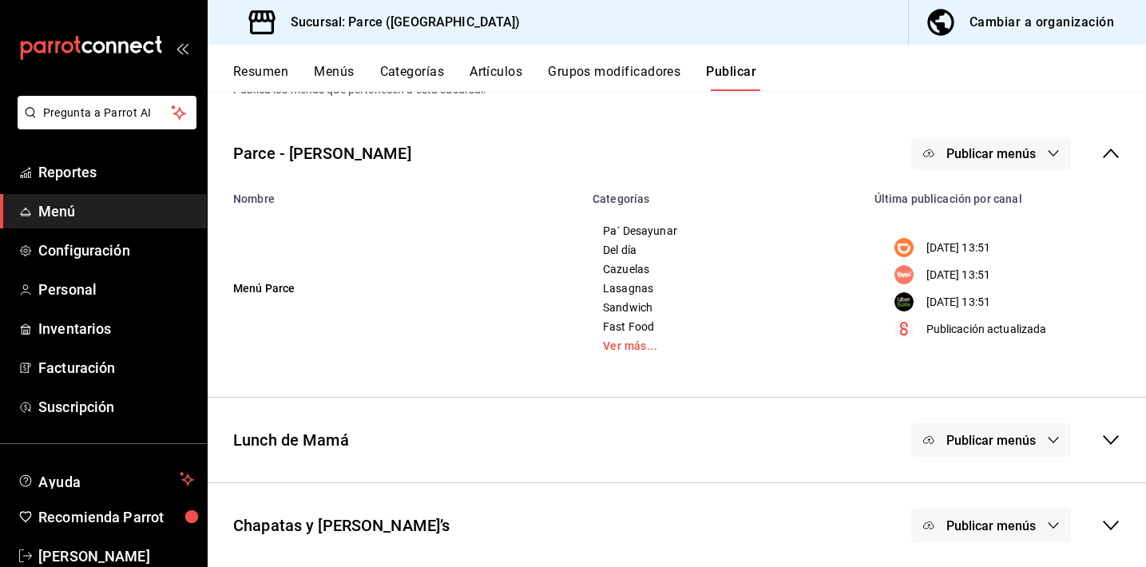
scroll to position [61, 0]
click at [961, 438] on span "Publicar menús" at bounding box center [990, 438] width 89 height 15
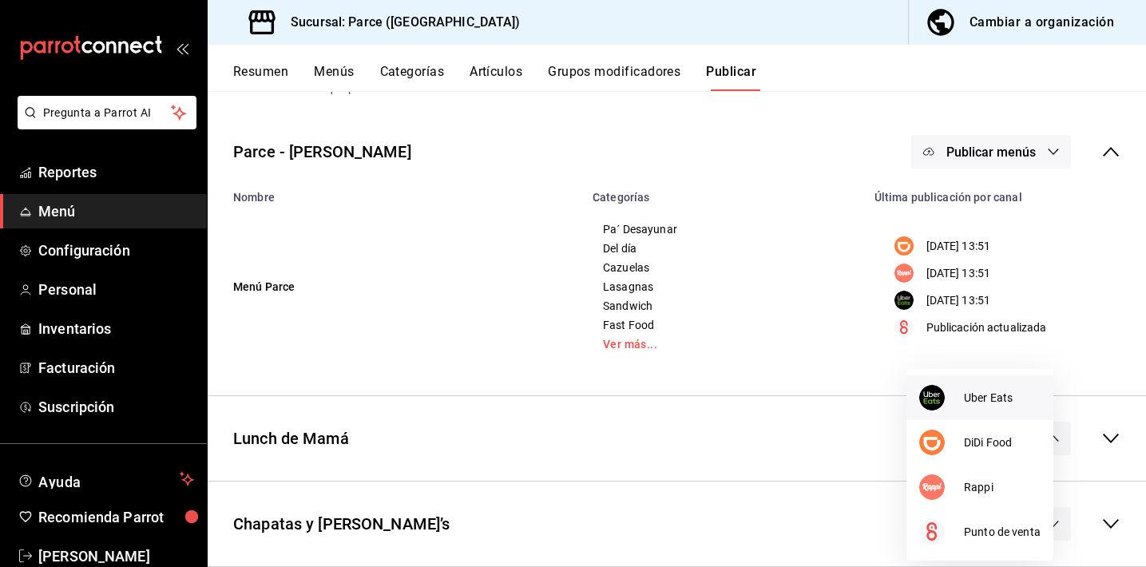
click at [948, 394] on div at bounding box center [941, 398] width 45 height 26
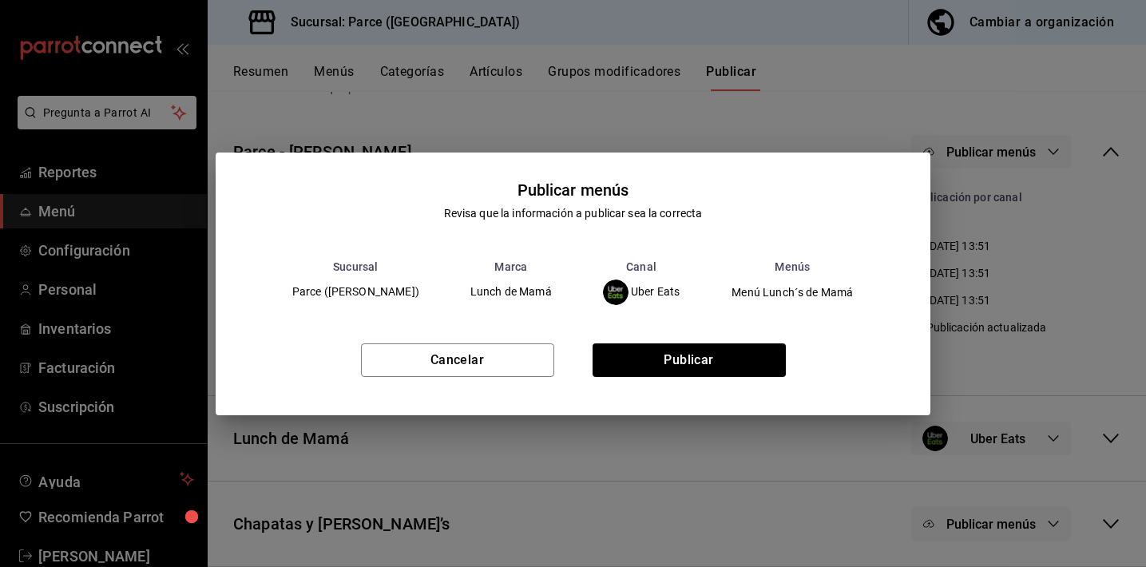
click at [666, 336] on div "Cancelar Publicar" at bounding box center [573, 366] width 715 height 97
click at [658, 362] on button "Publicar" at bounding box center [688, 360] width 193 height 34
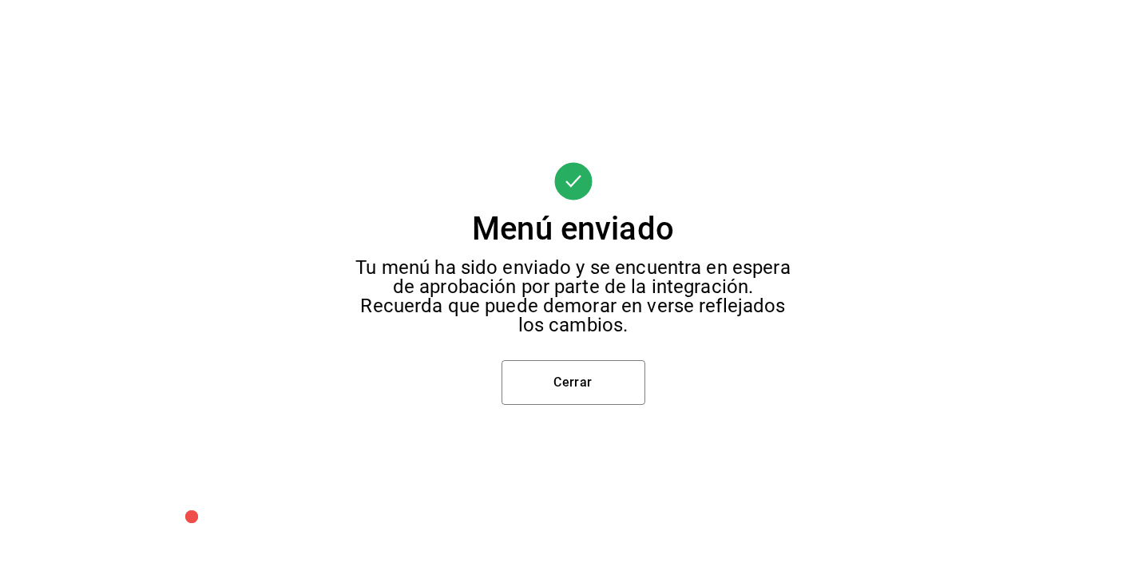
scroll to position [0, 0]
click at [576, 389] on button "Cerrar" at bounding box center [573, 382] width 144 height 45
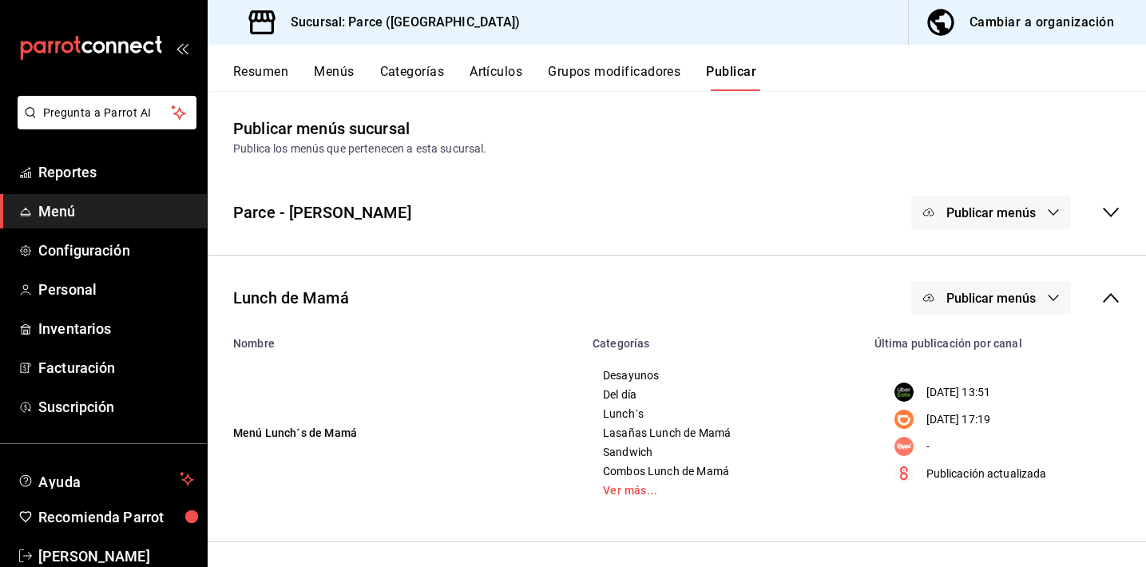
click at [975, 291] on span "Publicar menús" at bounding box center [990, 298] width 89 height 15
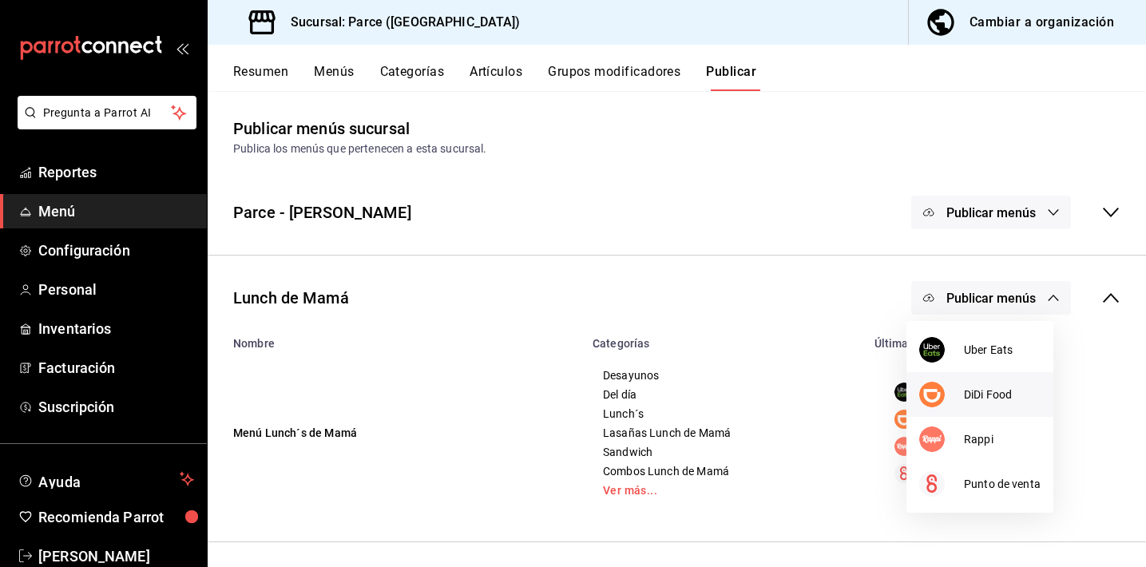
click at [939, 388] on img at bounding box center [932, 395] width 26 height 26
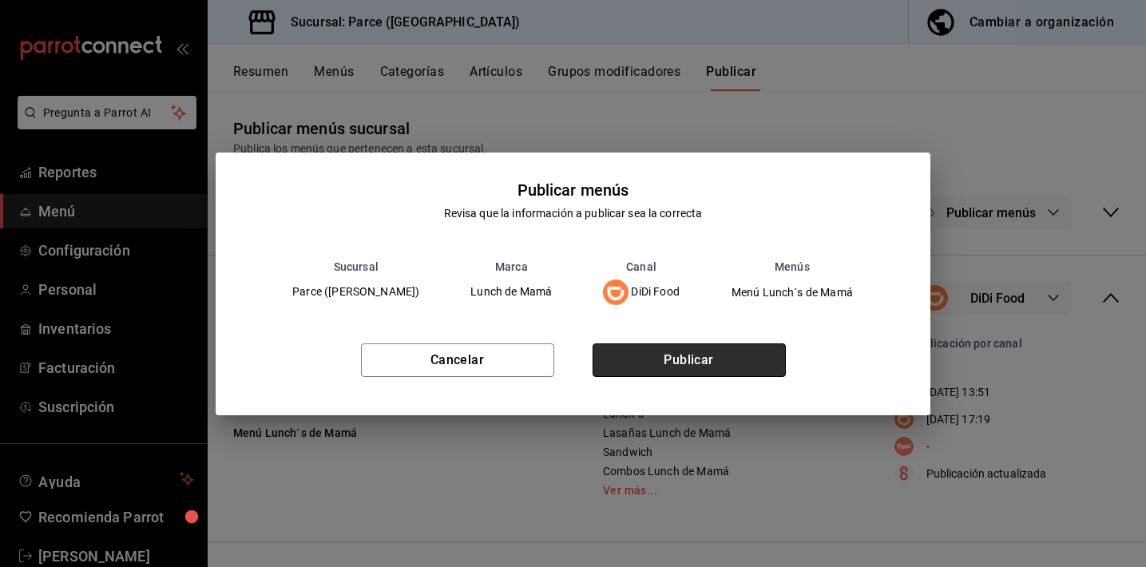
click at [711, 367] on button "Publicar" at bounding box center [688, 360] width 193 height 34
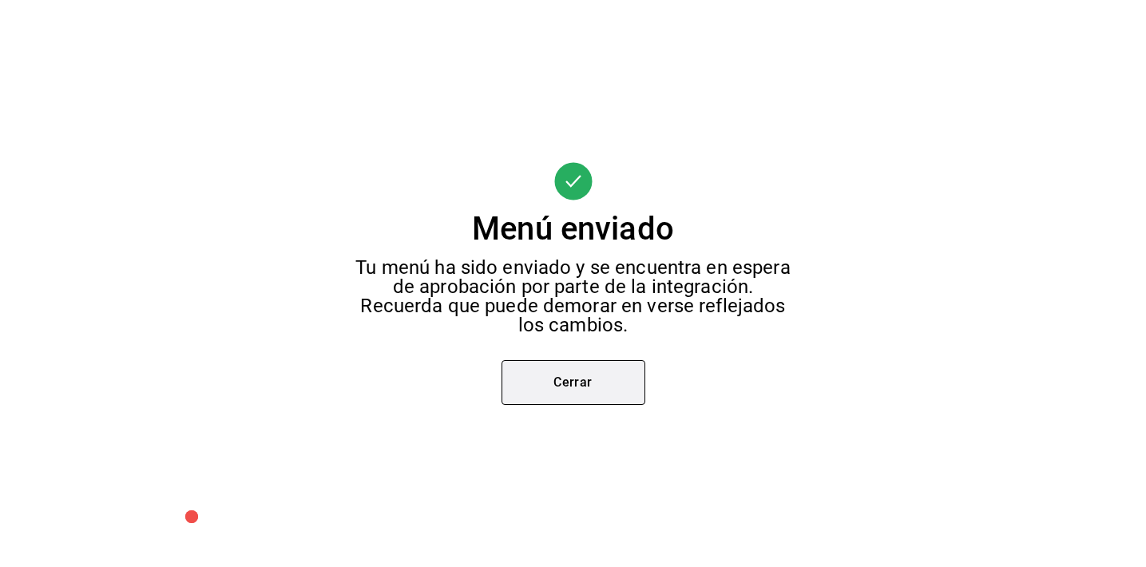
click at [596, 378] on button "Cerrar" at bounding box center [573, 382] width 144 height 45
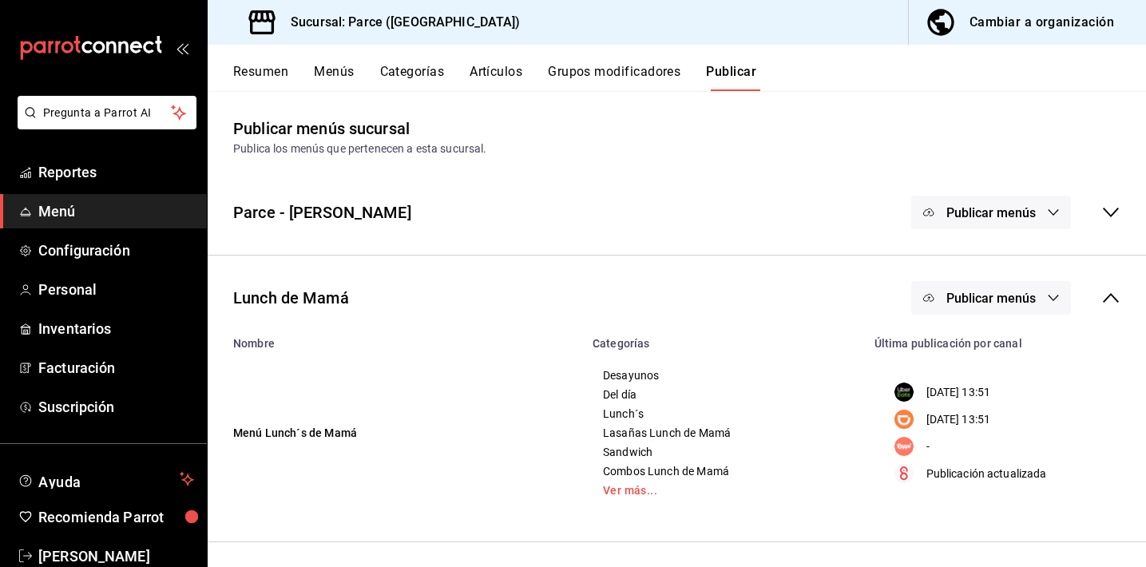
click at [960, 295] on span "Publicar menús" at bounding box center [990, 298] width 89 height 15
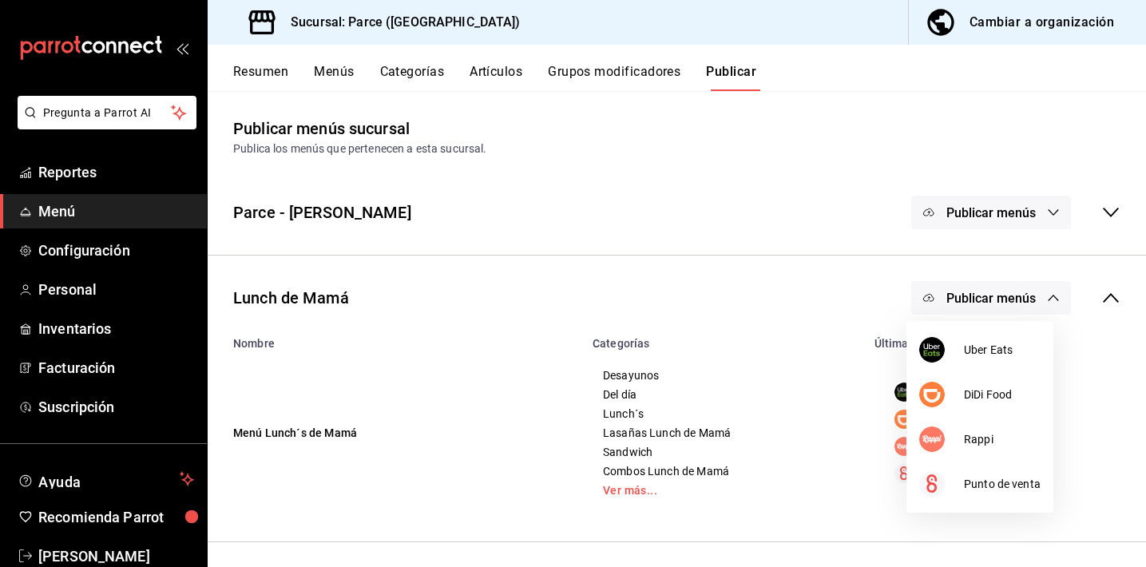
click at [1095, 294] on div at bounding box center [573, 283] width 1146 height 567
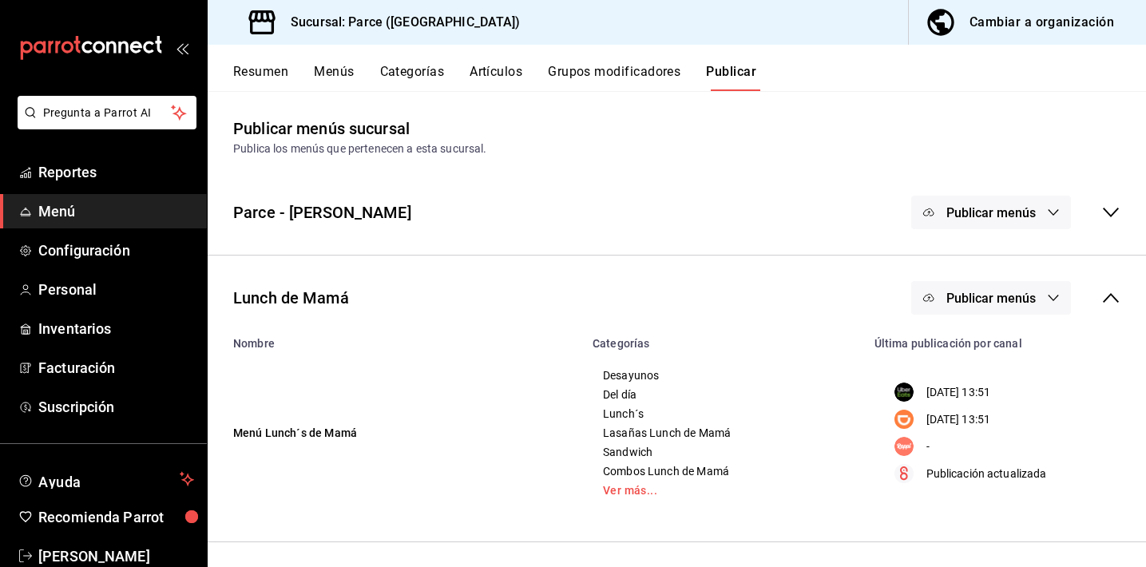
click at [1101, 295] on icon at bounding box center [1110, 297] width 19 height 19
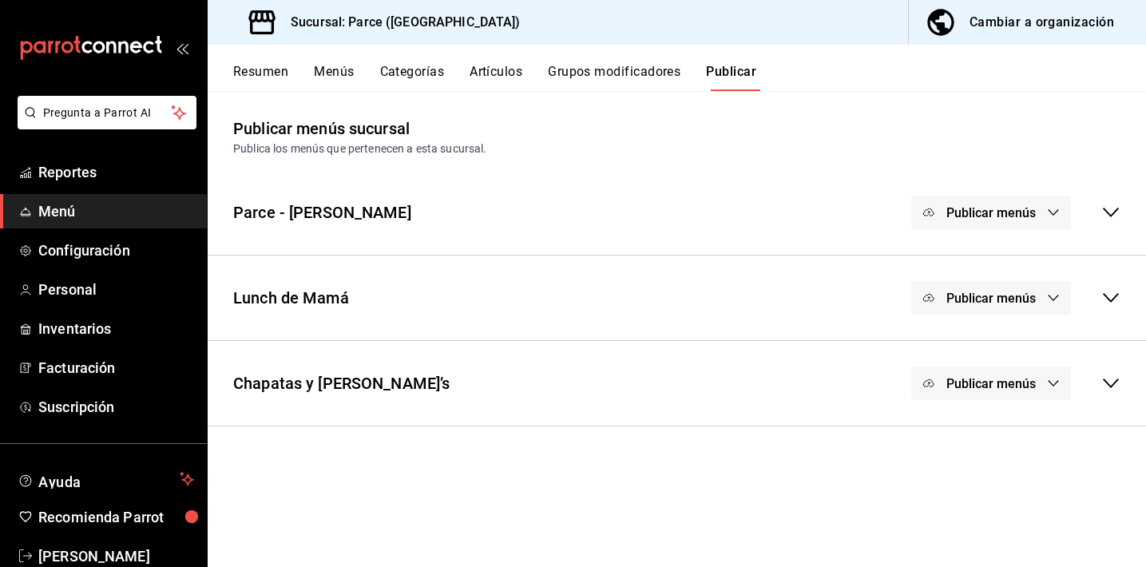
click at [954, 382] on span "Publicar menús" at bounding box center [990, 383] width 89 height 15
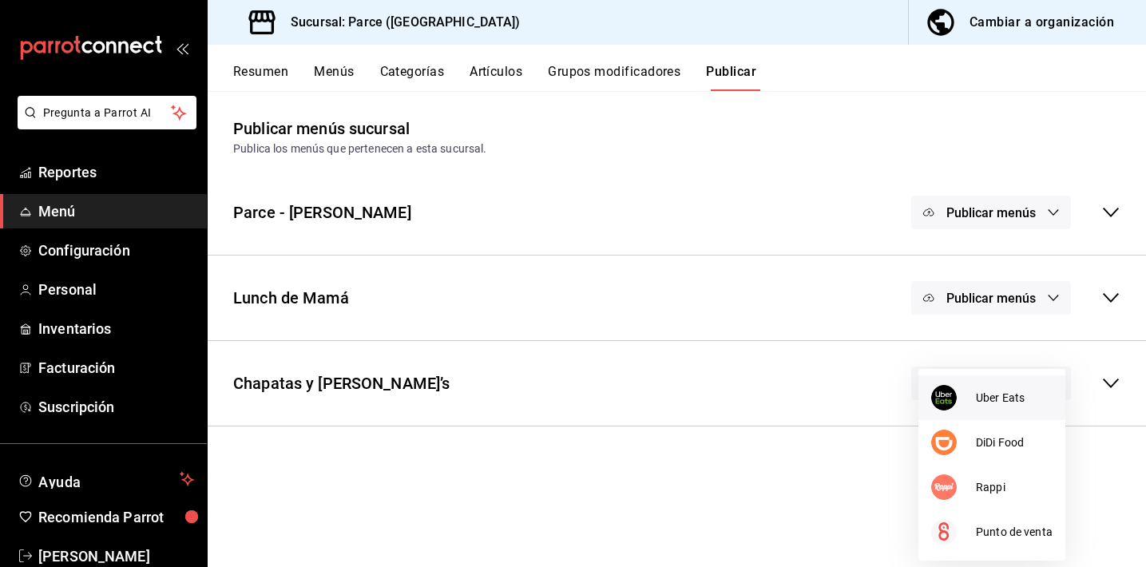
click at [960, 386] on div at bounding box center [953, 398] width 45 height 26
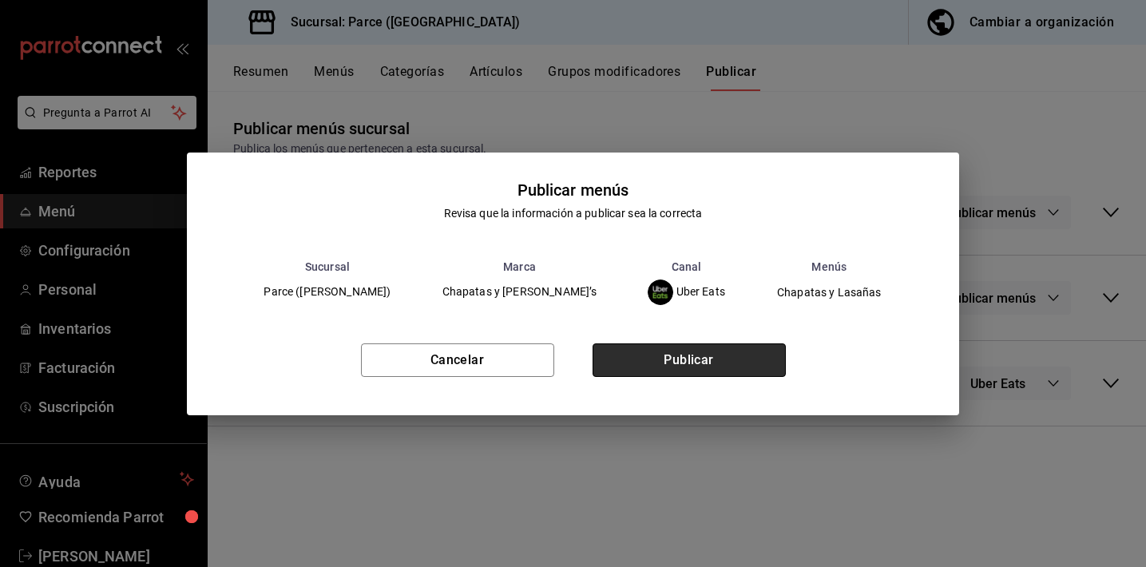
click at [694, 370] on button "Publicar" at bounding box center [688, 360] width 193 height 34
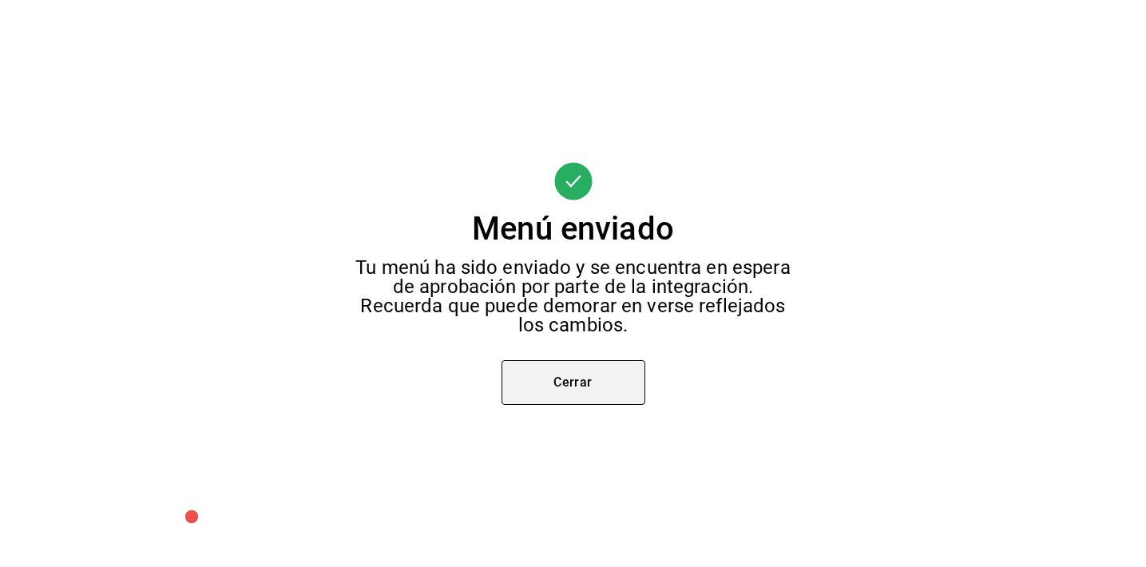
scroll to position [61, 0]
click at [568, 398] on button "Cerrar" at bounding box center [573, 382] width 144 height 45
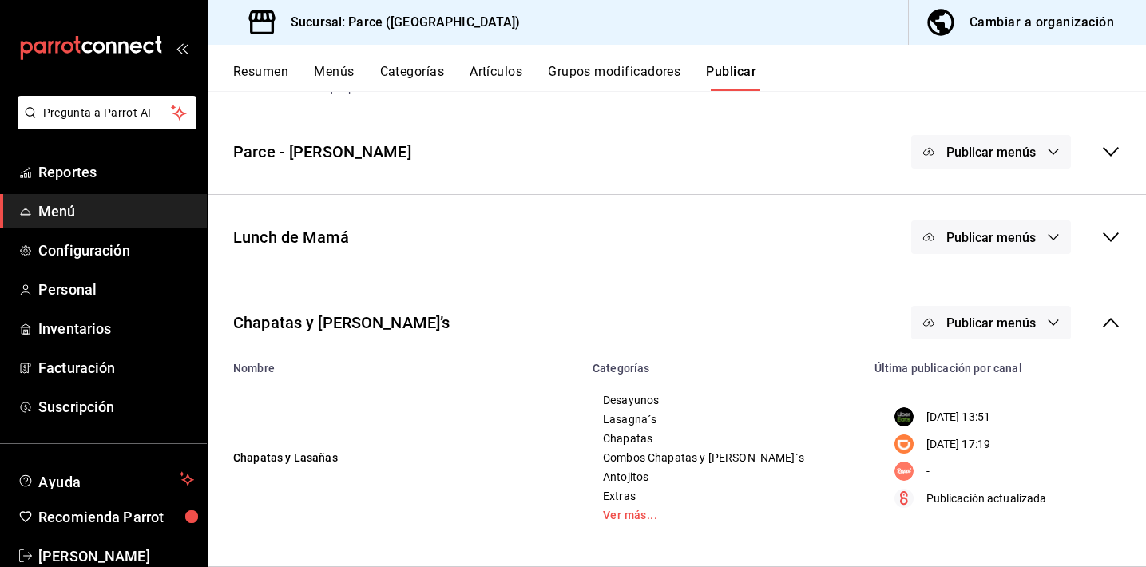
click at [983, 328] on span "Publicar menús" at bounding box center [990, 322] width 89 height 15
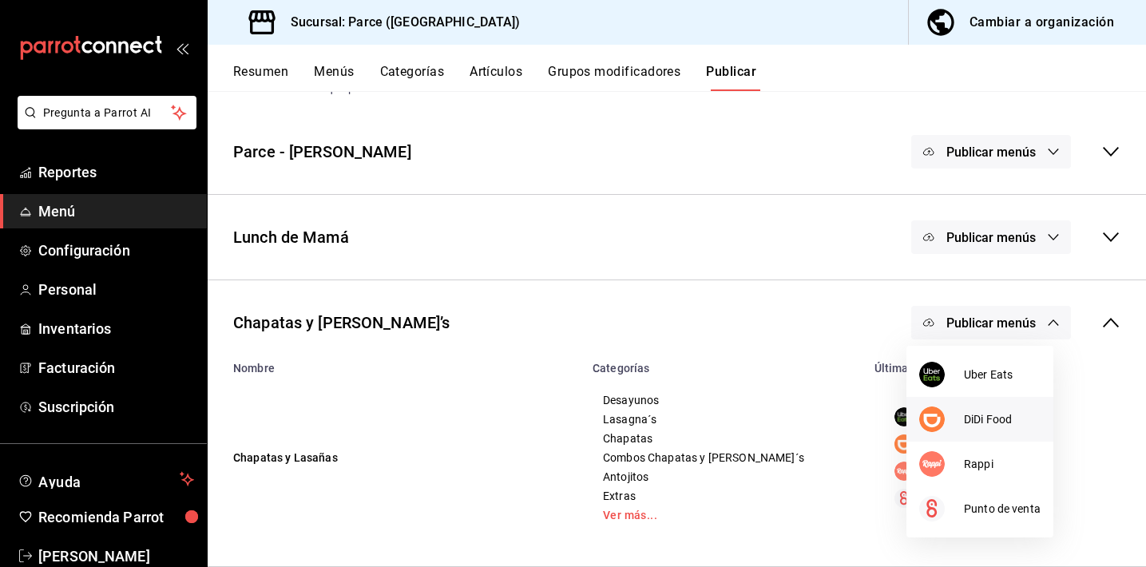
click at [956, 416] on div at bounding box center [941, 419] width 45 height 26
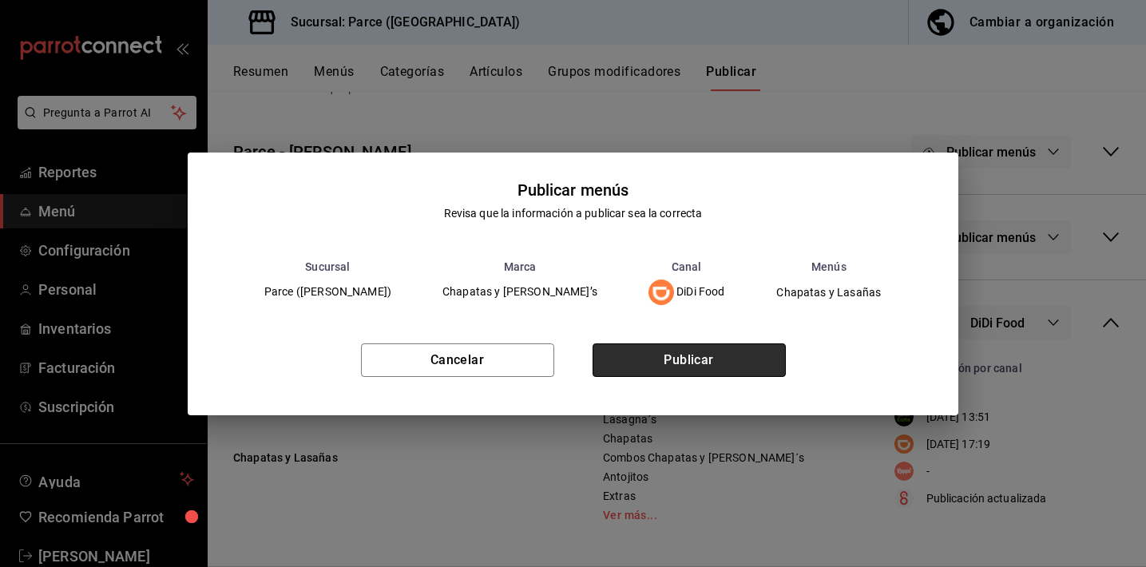
click at [687, 354] on button "Publicar" at bounding box center [688, 360] width 193 height 34
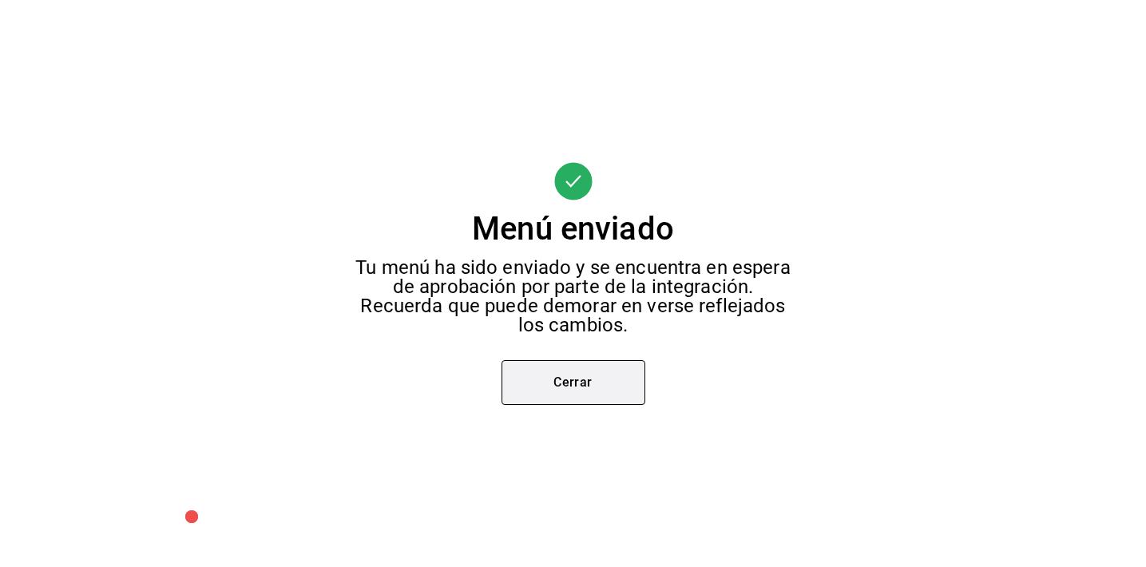
click at [565, 373] on button "Cerrar" at bounding box center [573, 382] width 144 height 45
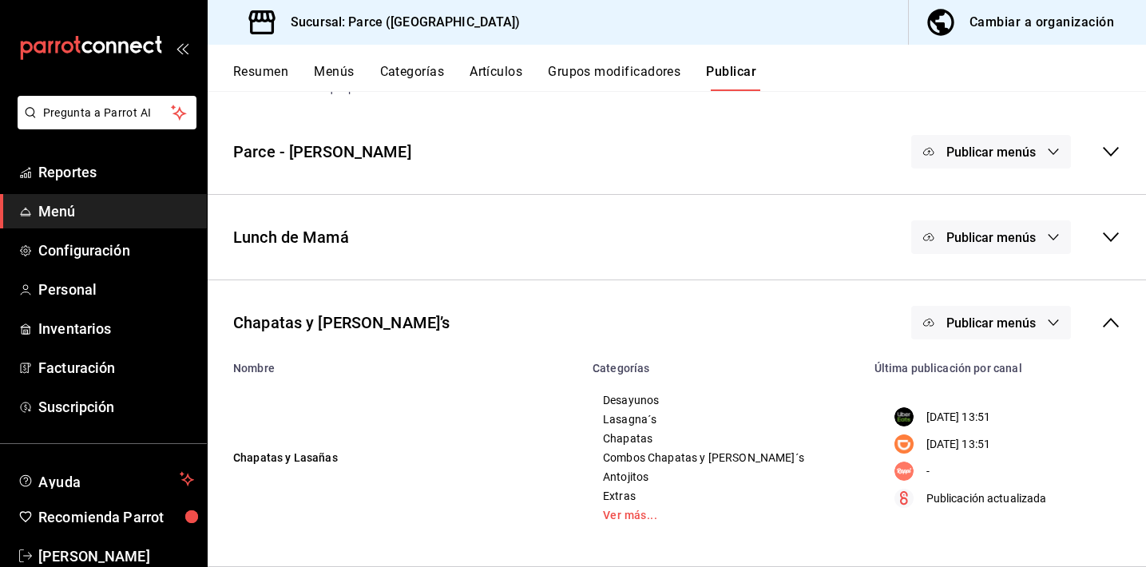
click at [1106, 321] on icon at bounding box center [1110, 322] width 19 height 19
